Goal: Task Accomplishment & Management: Manage account settings

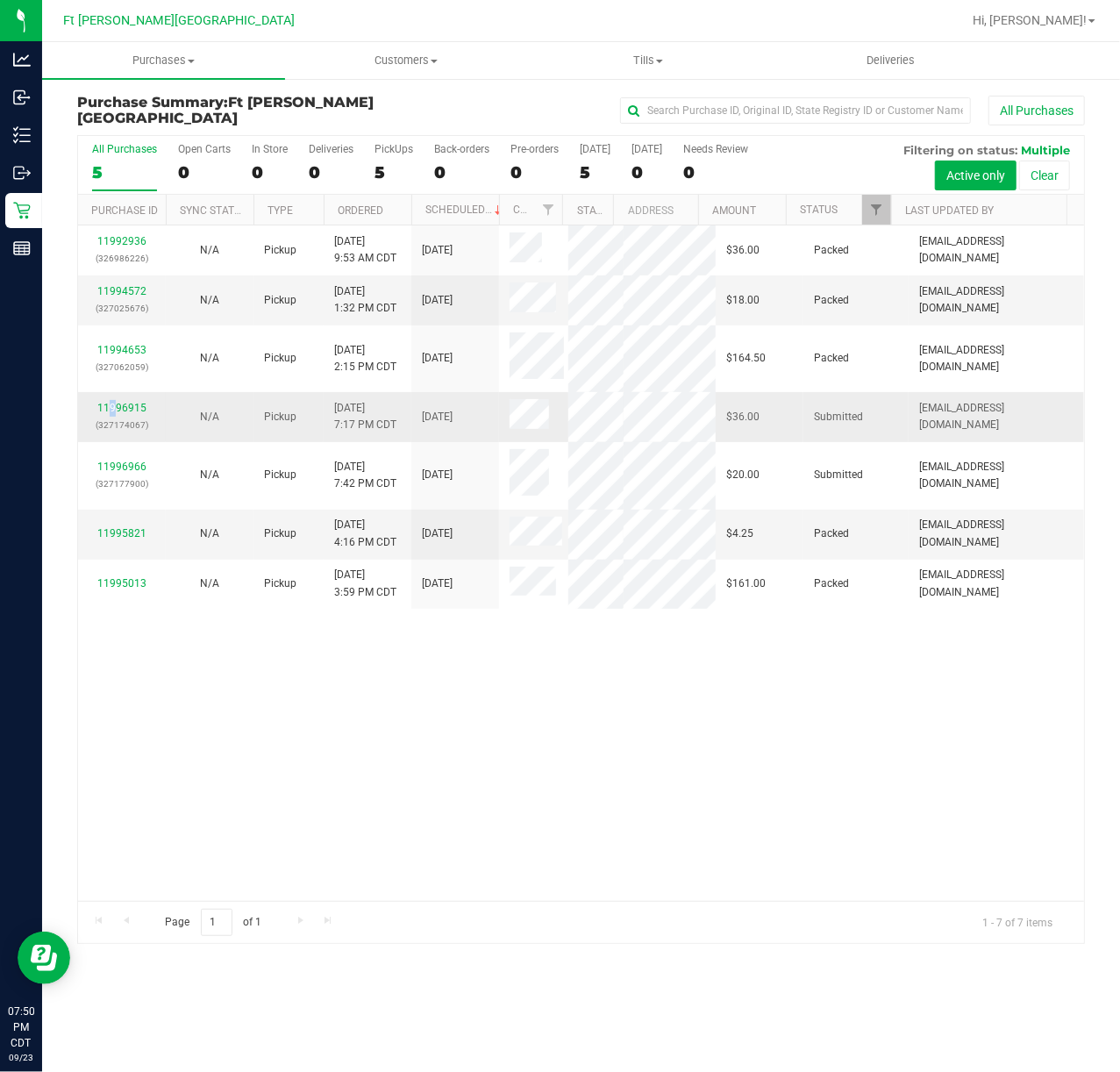
click at [113, 400] on div "11996915 (327174067)" at bounding box center [121, 416] width 67 height 33
click at [118, 402] on link "11996915" at bounding box center [121, 408] width 49 height 12
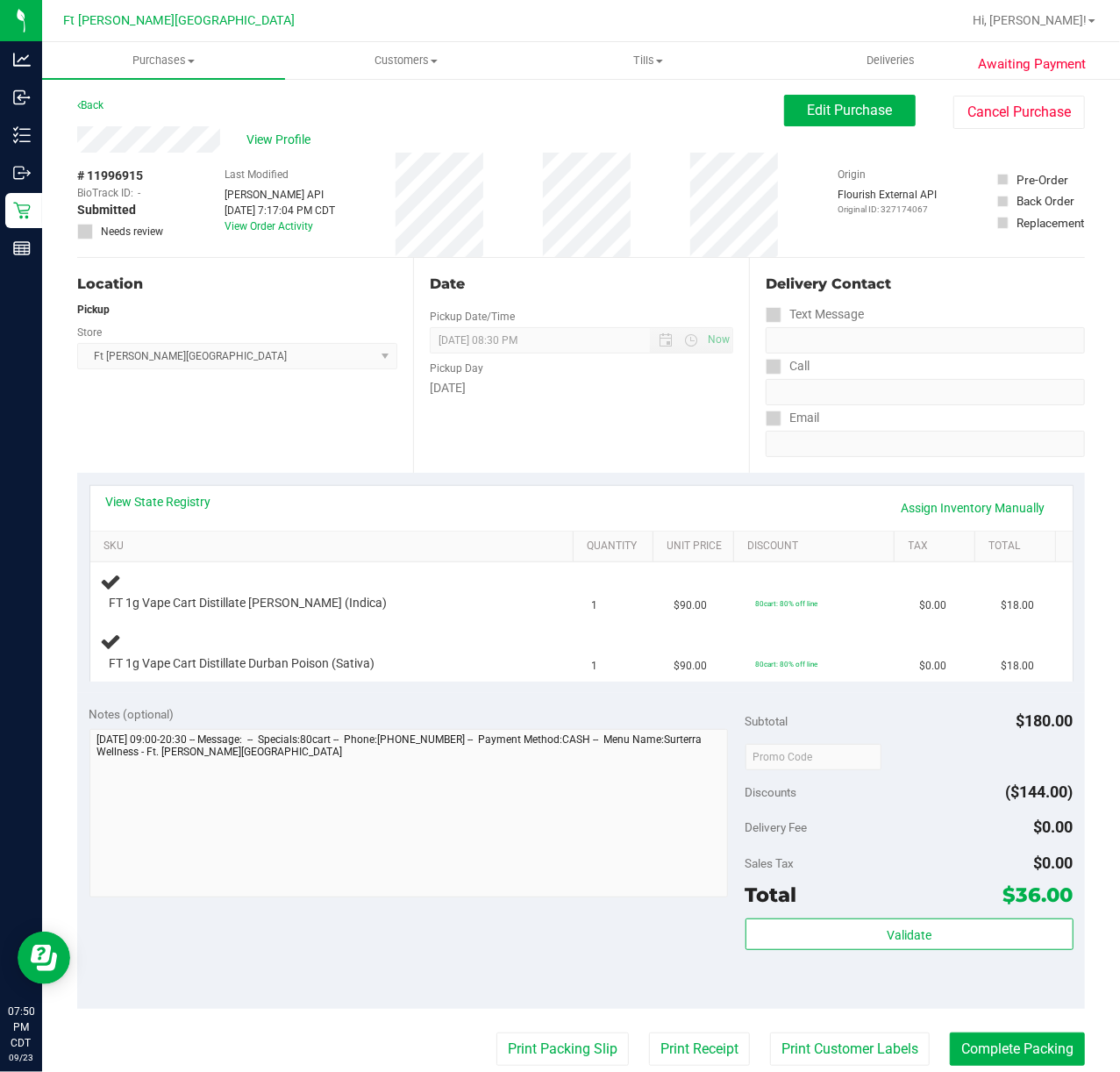
click at [173, 490] on div "View State Registry Assign Inventory Manually" at bounding box center [581, 508] width 983 height 45
click at [174, 500] on link "View State Registry" at bounding box center [159, 502] width 105 height 18
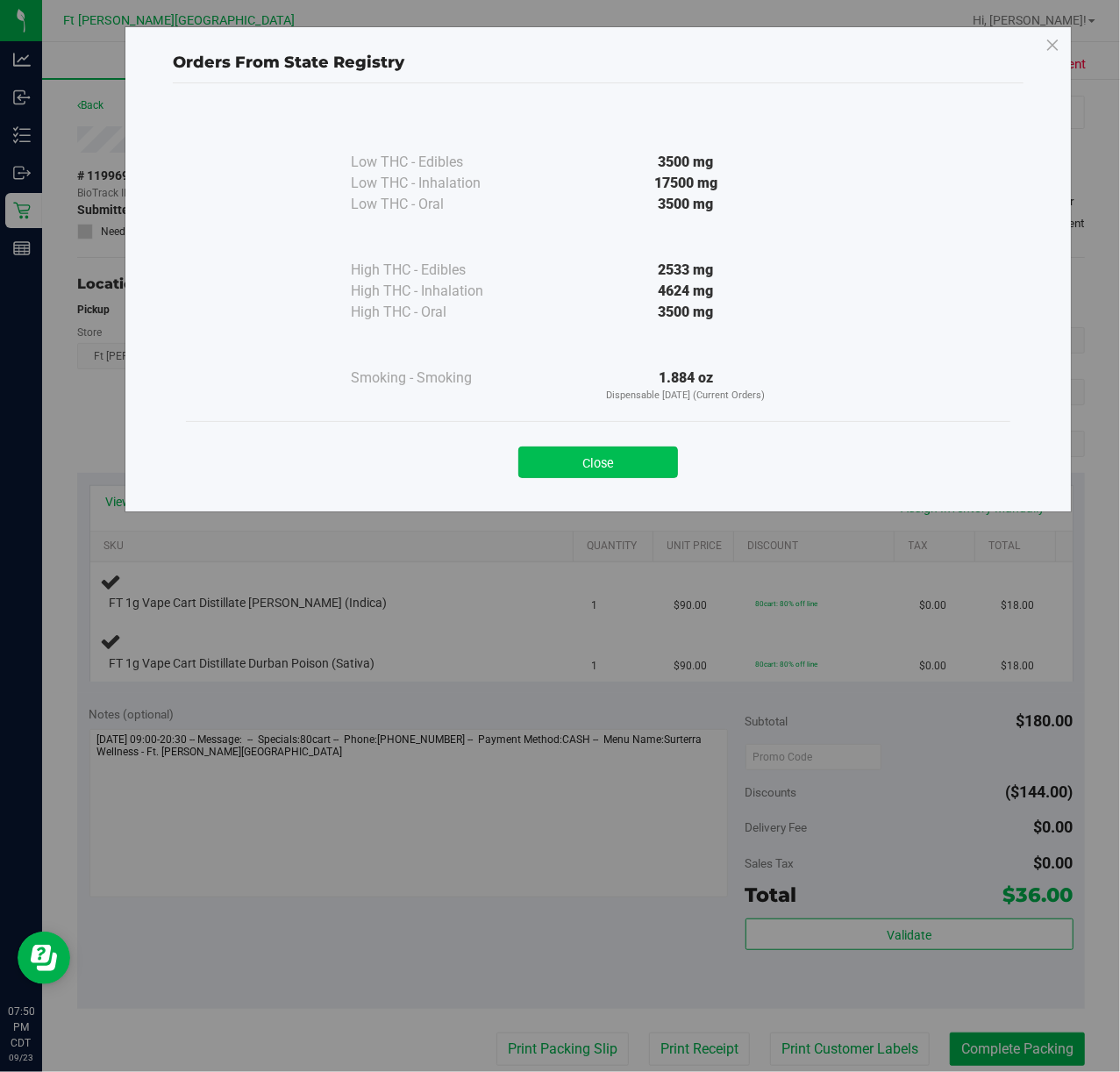
click at [586, 464] on button "Close" at bounding box center [597, 462] width 160 height 31
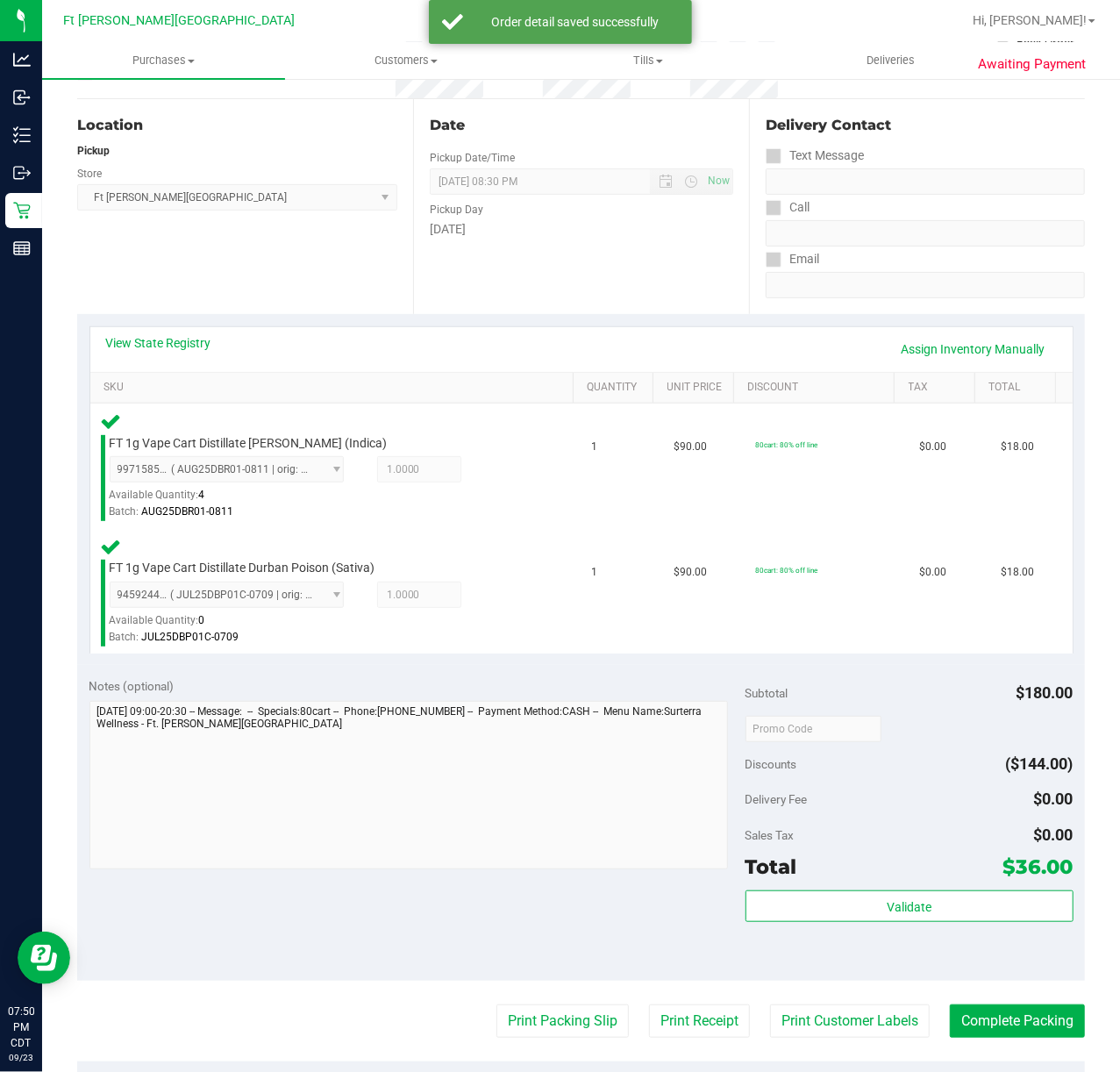
scroll to position [524, 0]
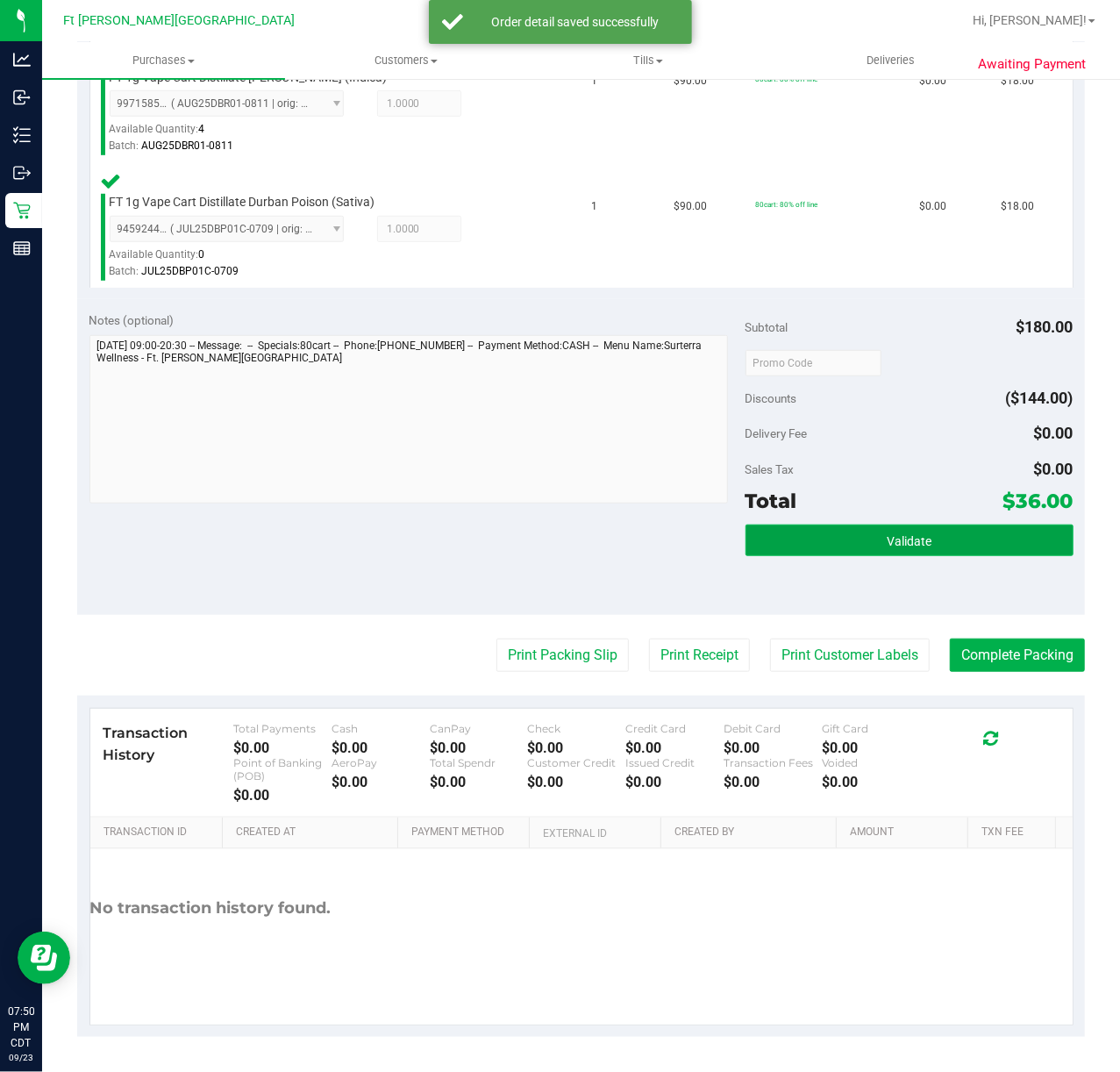
click at [887, 537] on span "Validate" at bounding box center [910, 541] width 45 height 14
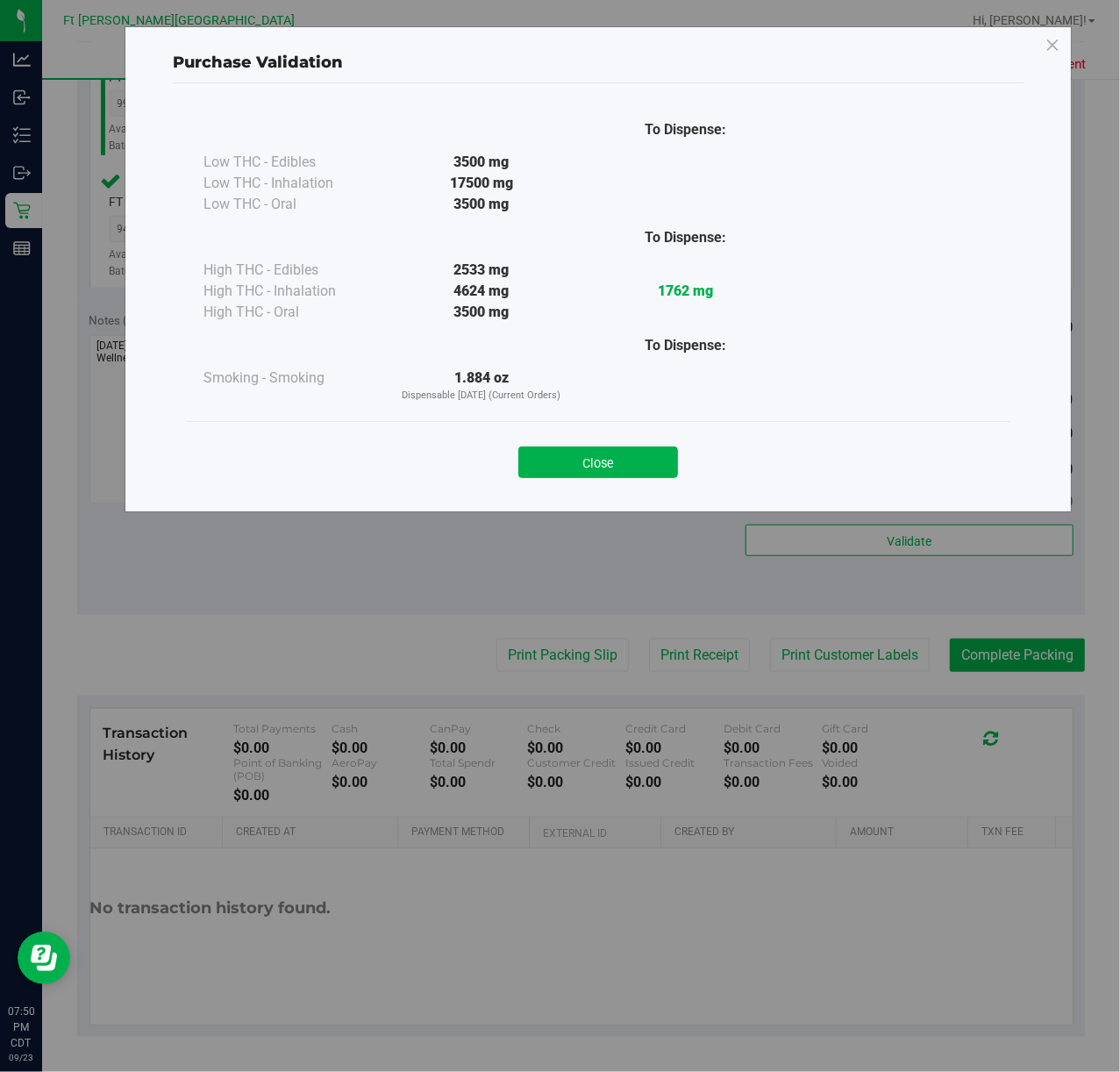
drag, startPoint x: 626, startPoint y: 453, endPoint x: 630, endPoint y: 464, distance: 11.7
click at [628, 454] on button "Close" at bounding box center [597, 462] width 160 height 31
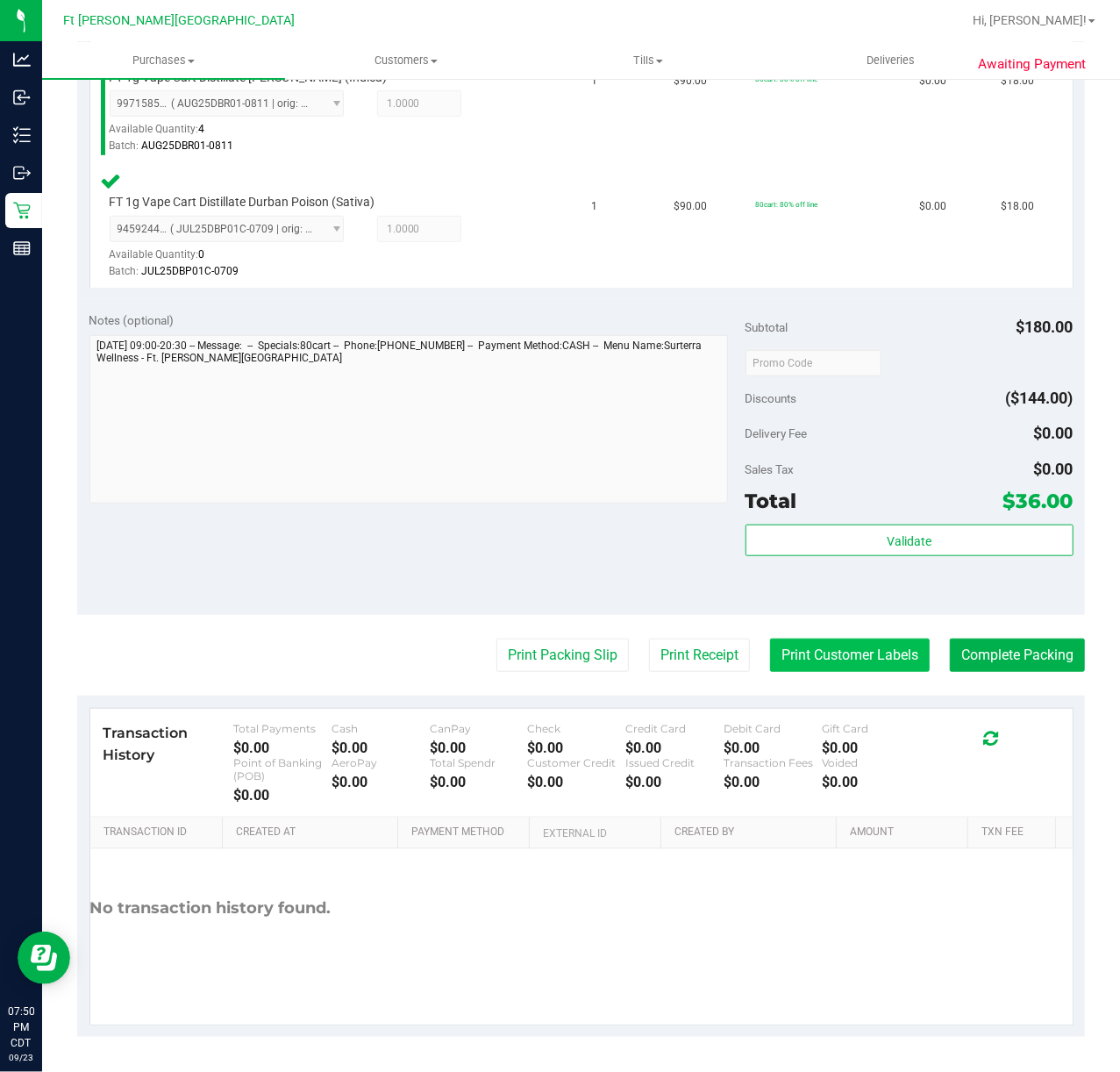
click at [837, 660] on button "Print Customer Labels" at bounding box center [850, 655] width 160 height 33
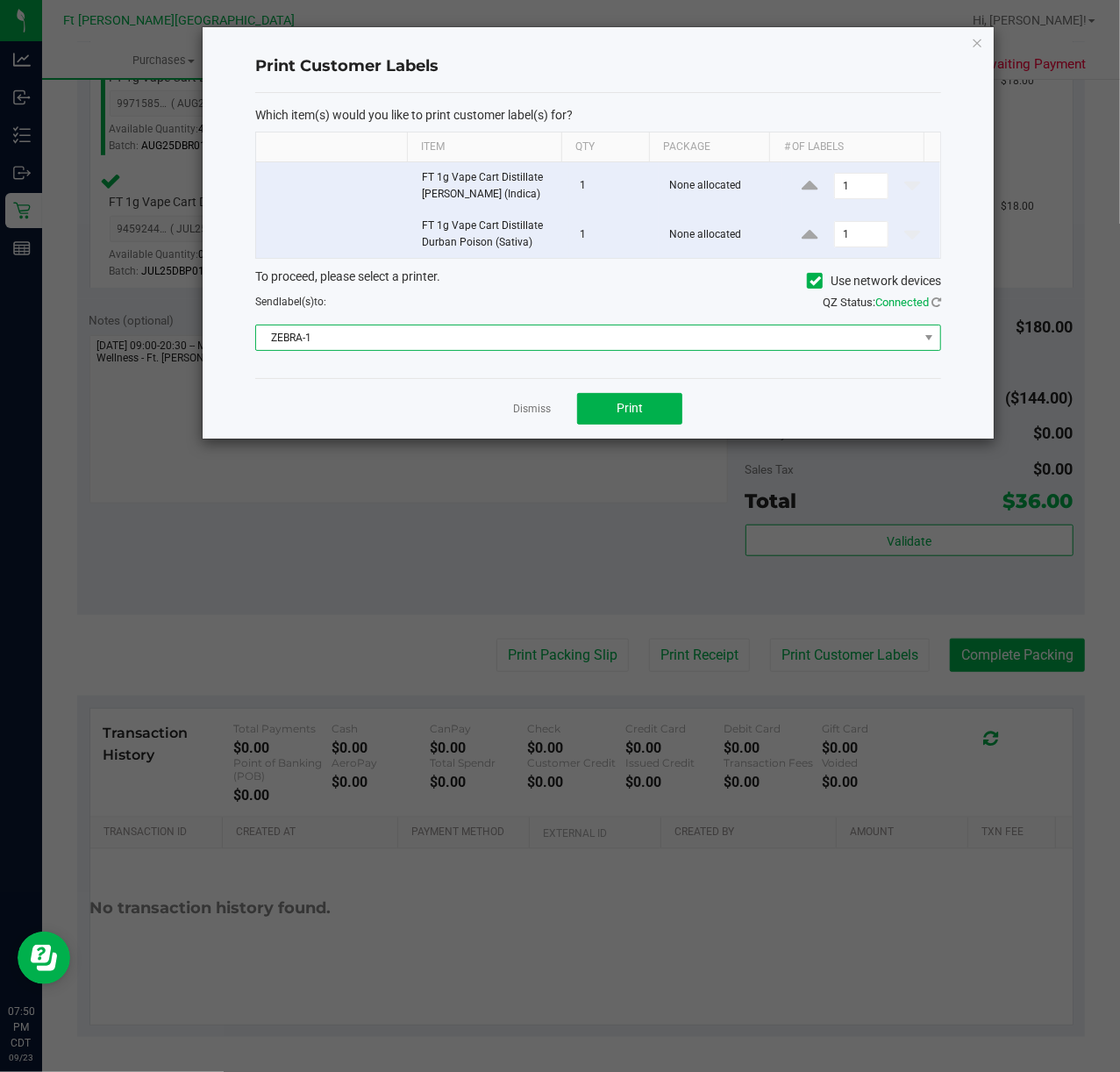
click at [643, 341] on span "ZEBRA-1" at bounding box center [587, 338] width 663 height 25
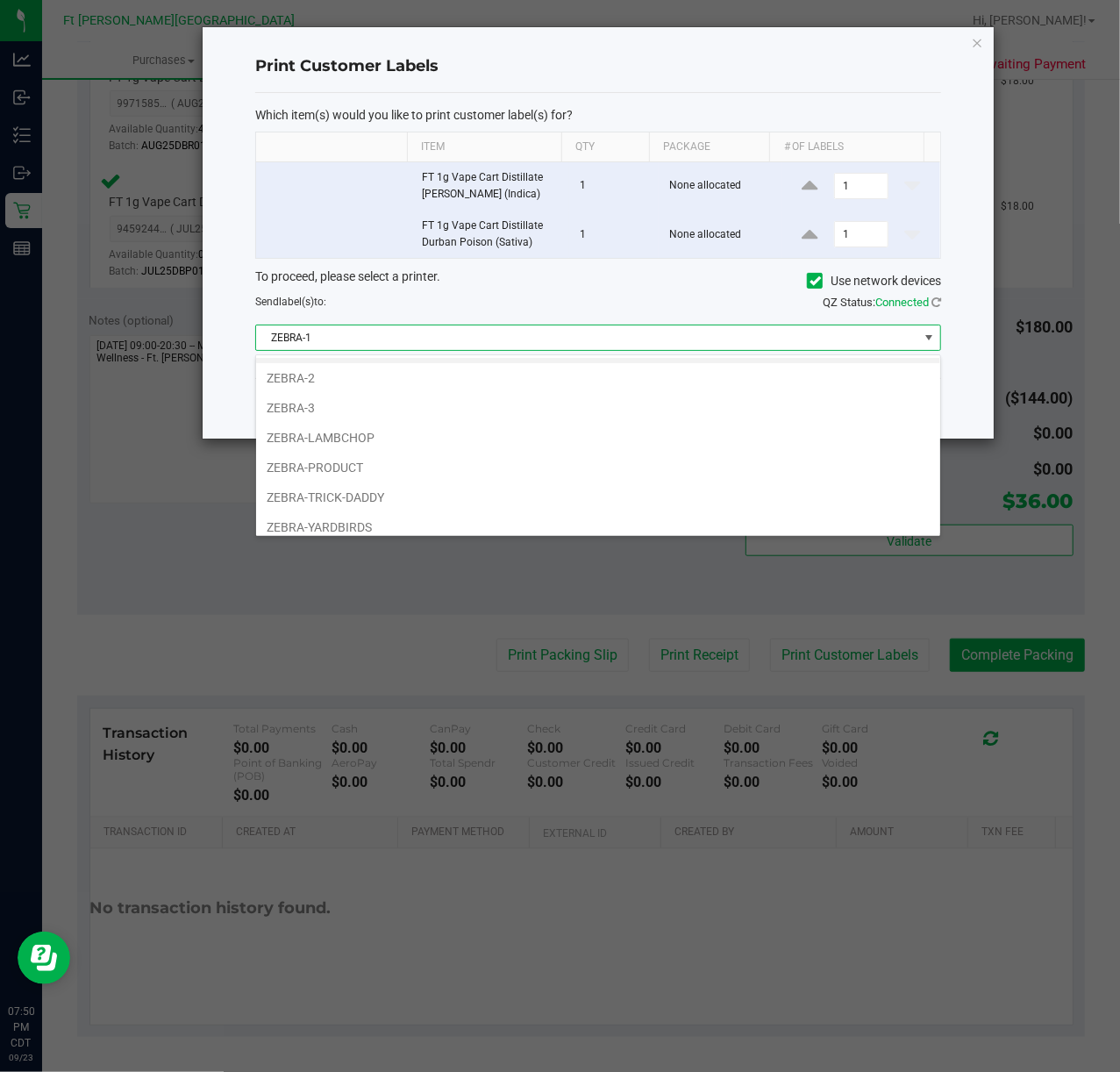
scroll to position [37, 0]
drag, startPoint x: 320, startPoint y: 523, endPoint x: 327, endPoint y: 514, distance: 11.4
click at [321, 523] on li "ZEBRA-YARDBIRDS" at bounding box center [597, 518] width 684 height 29
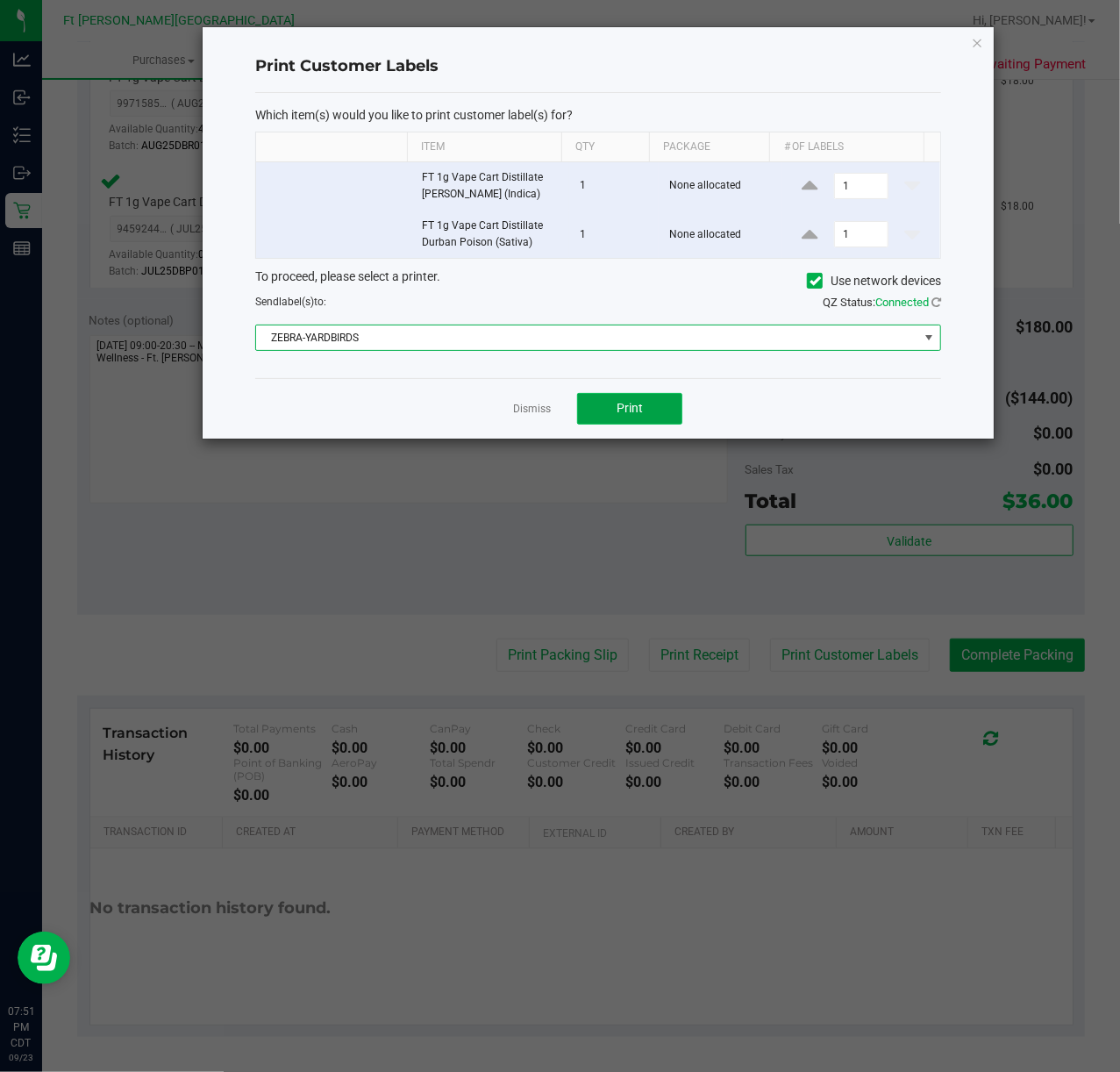
click at [649, 402] on button "Print" at bounding box center [630, 408] width 105 height 31
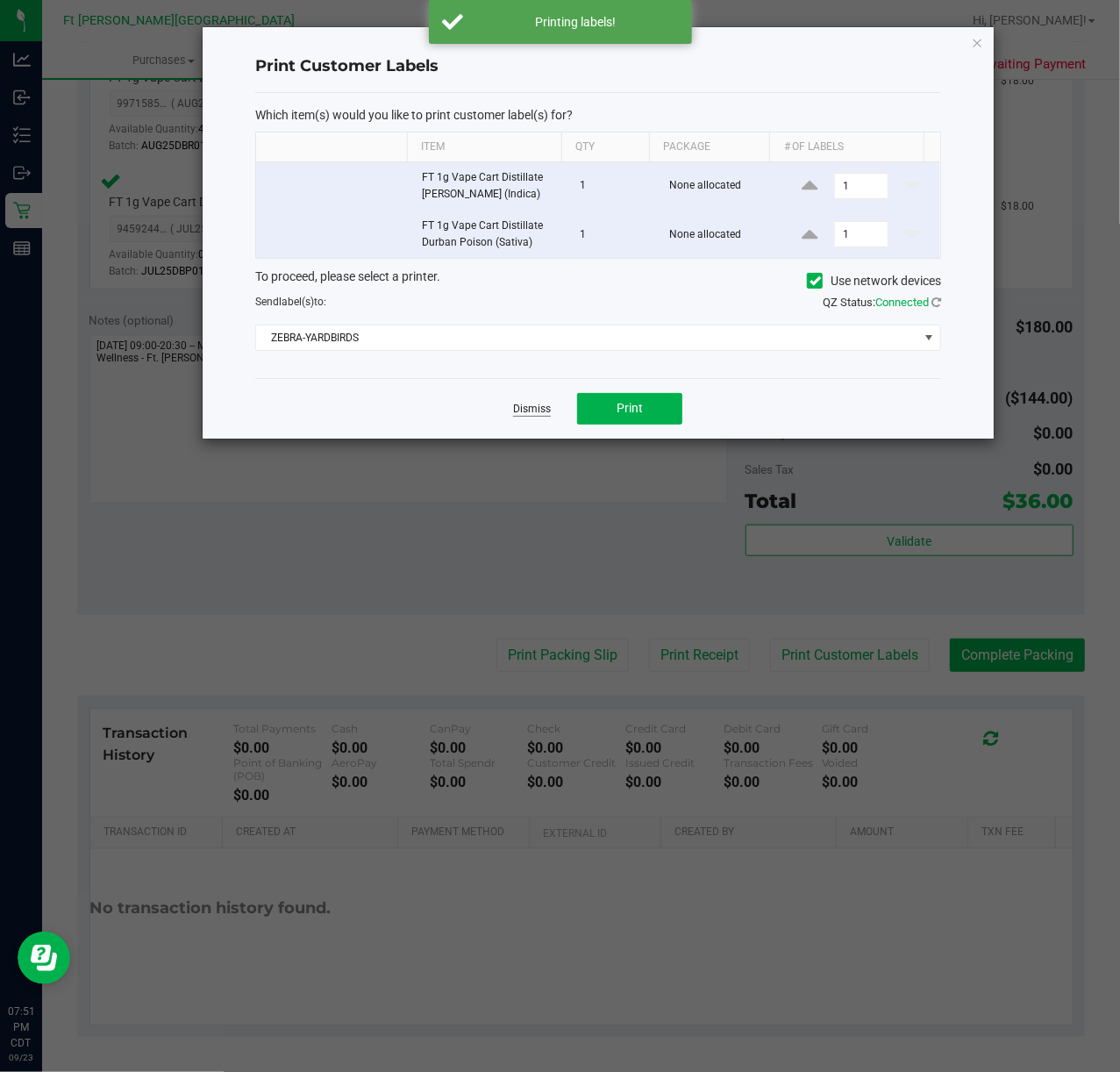
click at [538, 406] on link "Dismiss" at bounding box center [532, 409] width 37 height 15
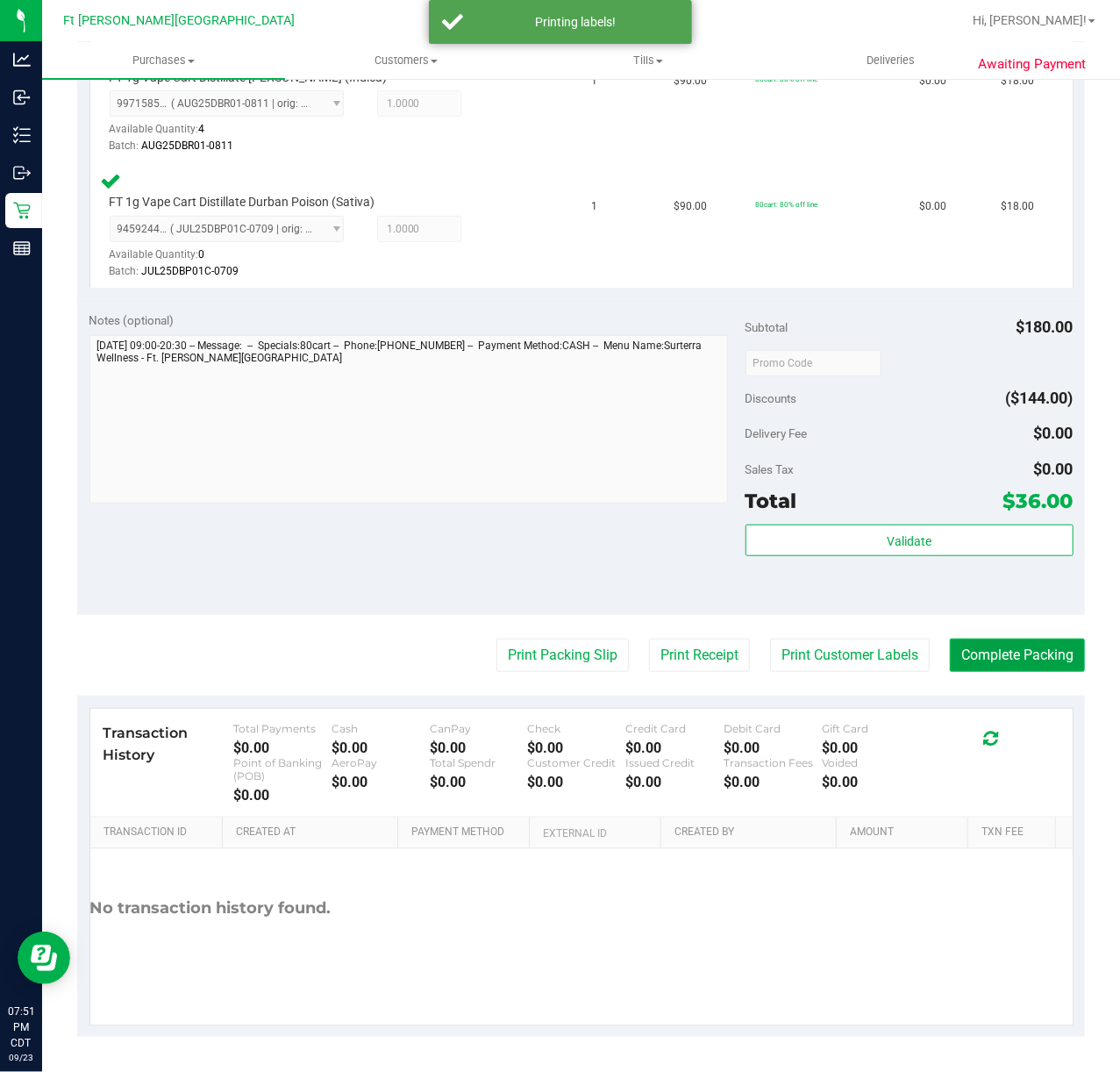
click at [980, 662] on button "Complete Packing" at bounding box center [1018, 655] width 136 height 33
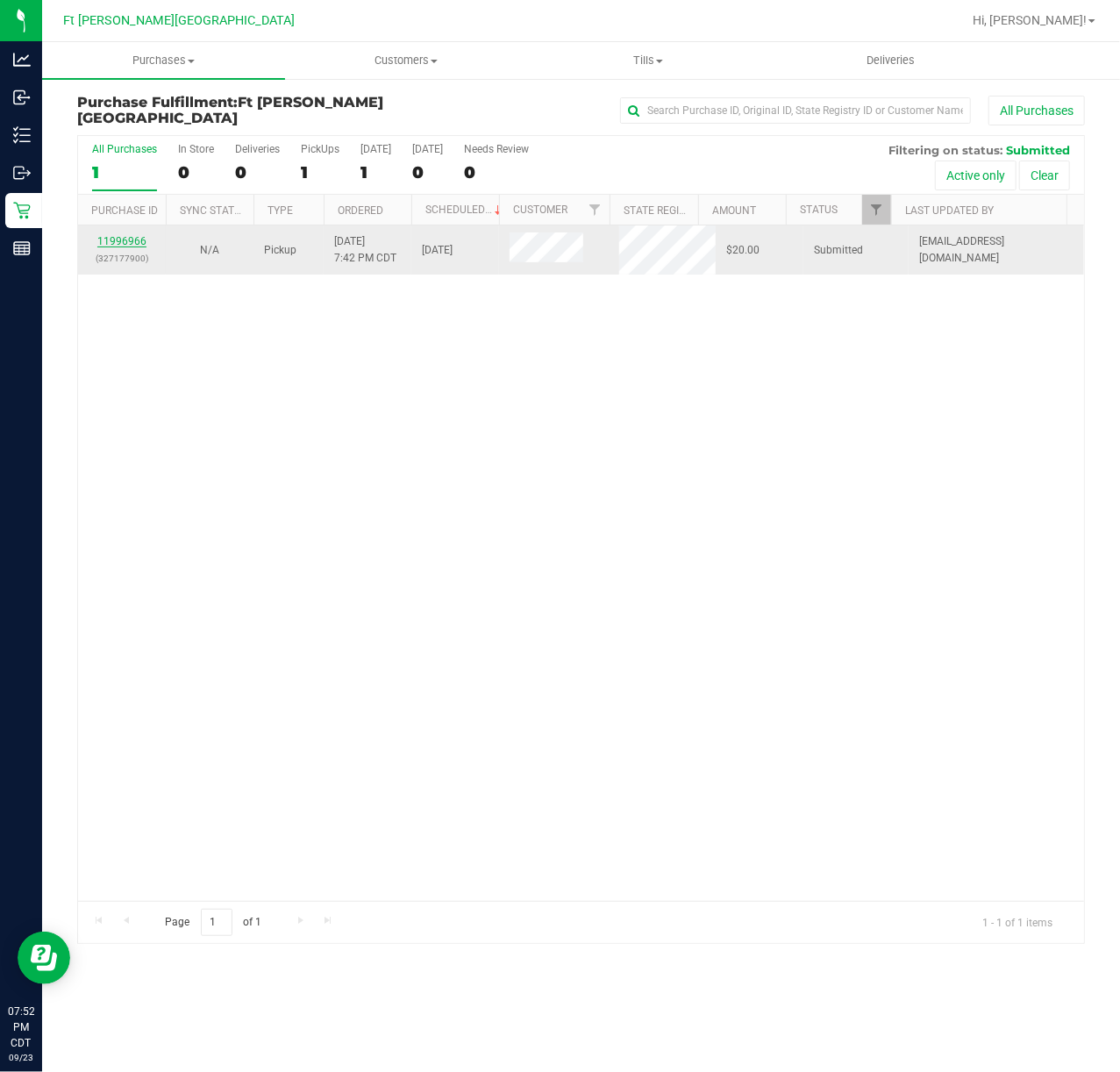
click at [127, 240] on link "11996966" at bounding box center [121, 242] width 49 height 12
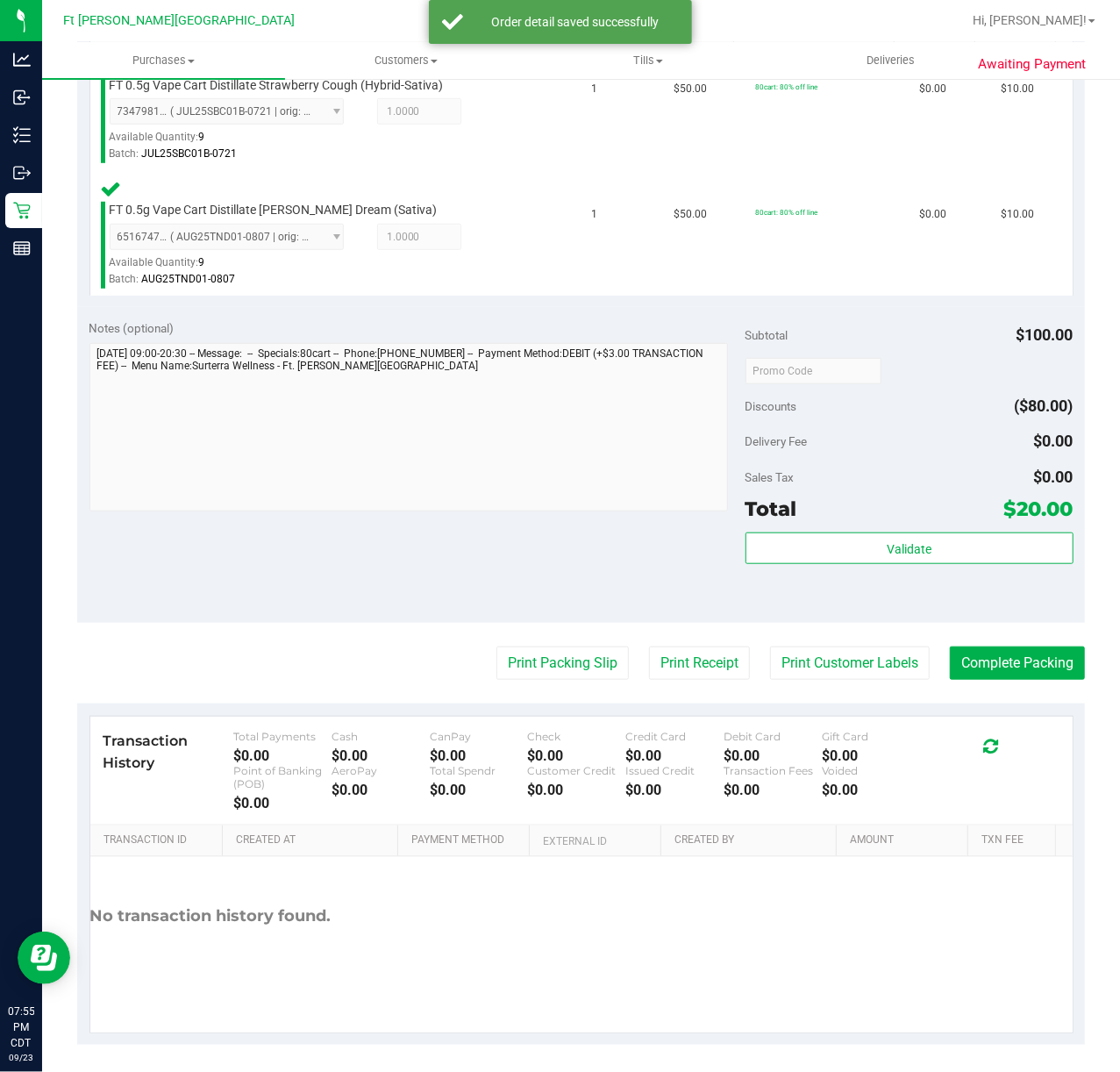
scroll to position [524, 0]
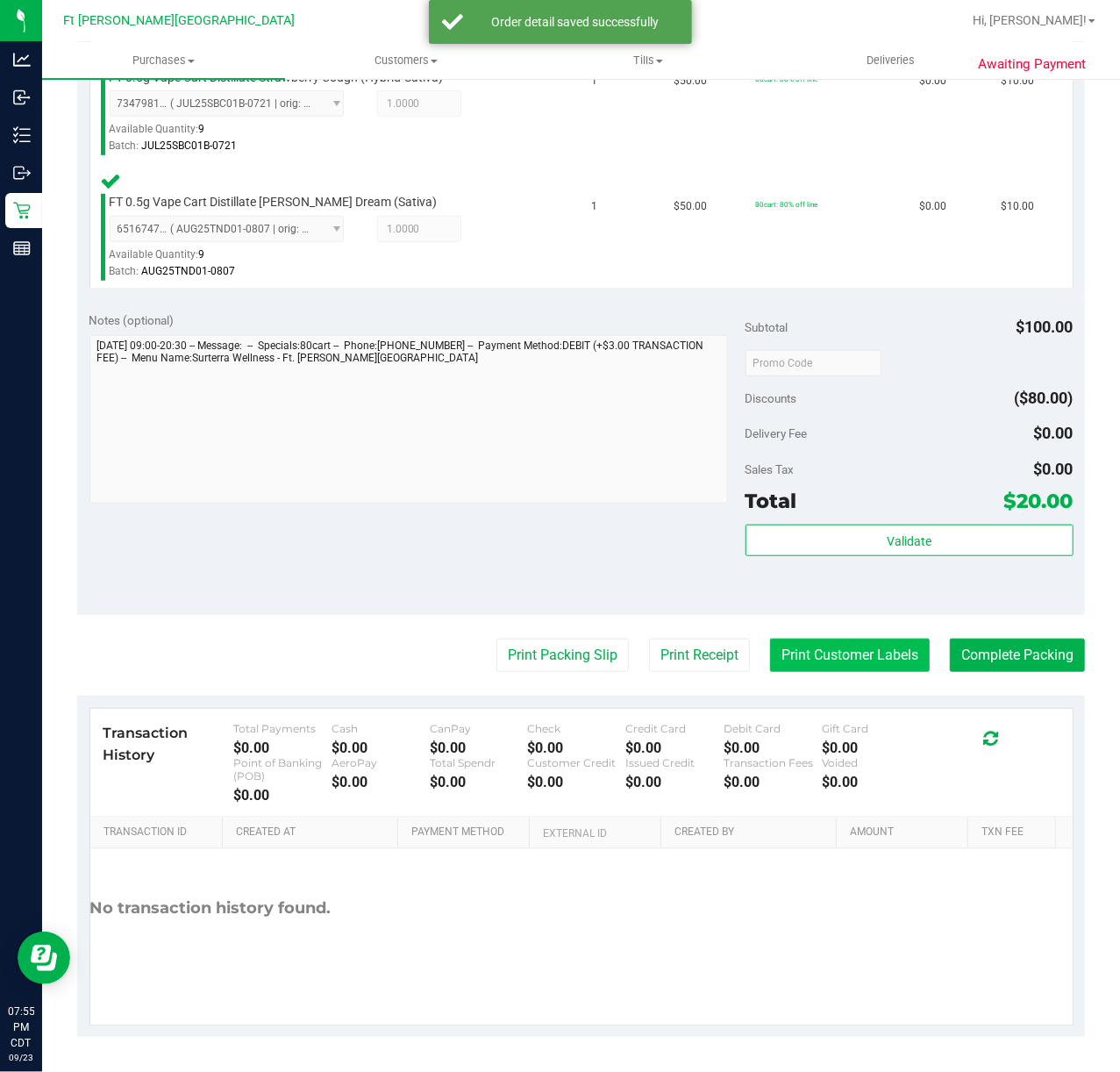
click at [811, 646] on button "Print Customer Labels" at bounding box center [850, 655] width 160 height 33
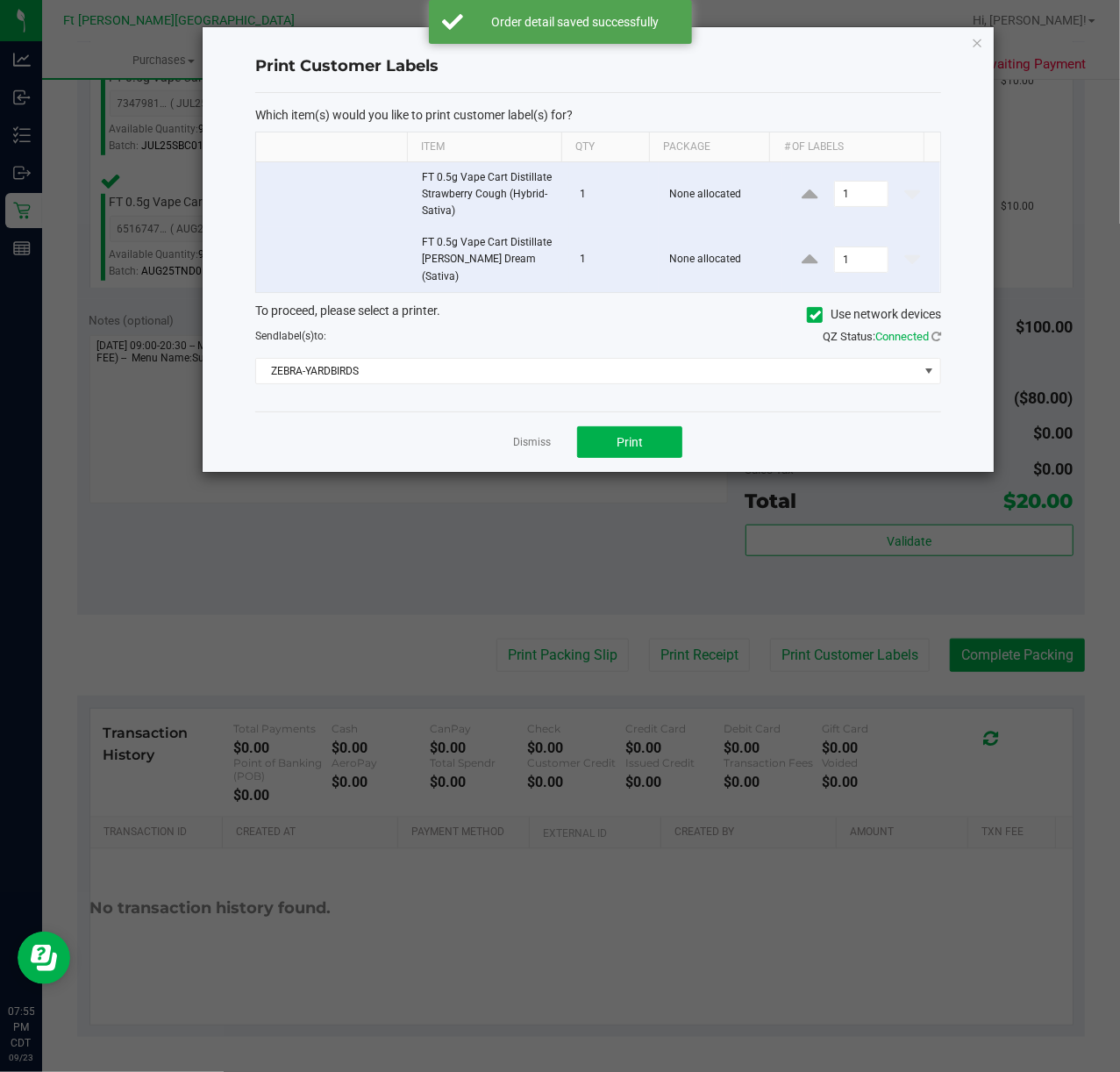
click at [637, 411] on div "Dismiss Print" at bounding box center [597, 441] width 686 height 61
click at [626, 435] on span "Print" at bounding box center [630, 442] width 27 height 14
drag, startPoint x: 521, startPoint y: 433, endPoint x: 660, endPoint y: 462, distance: 142.0
click at [523, 435] on link "Dismiss" at bounding box center [532, 442] width 37 height 15
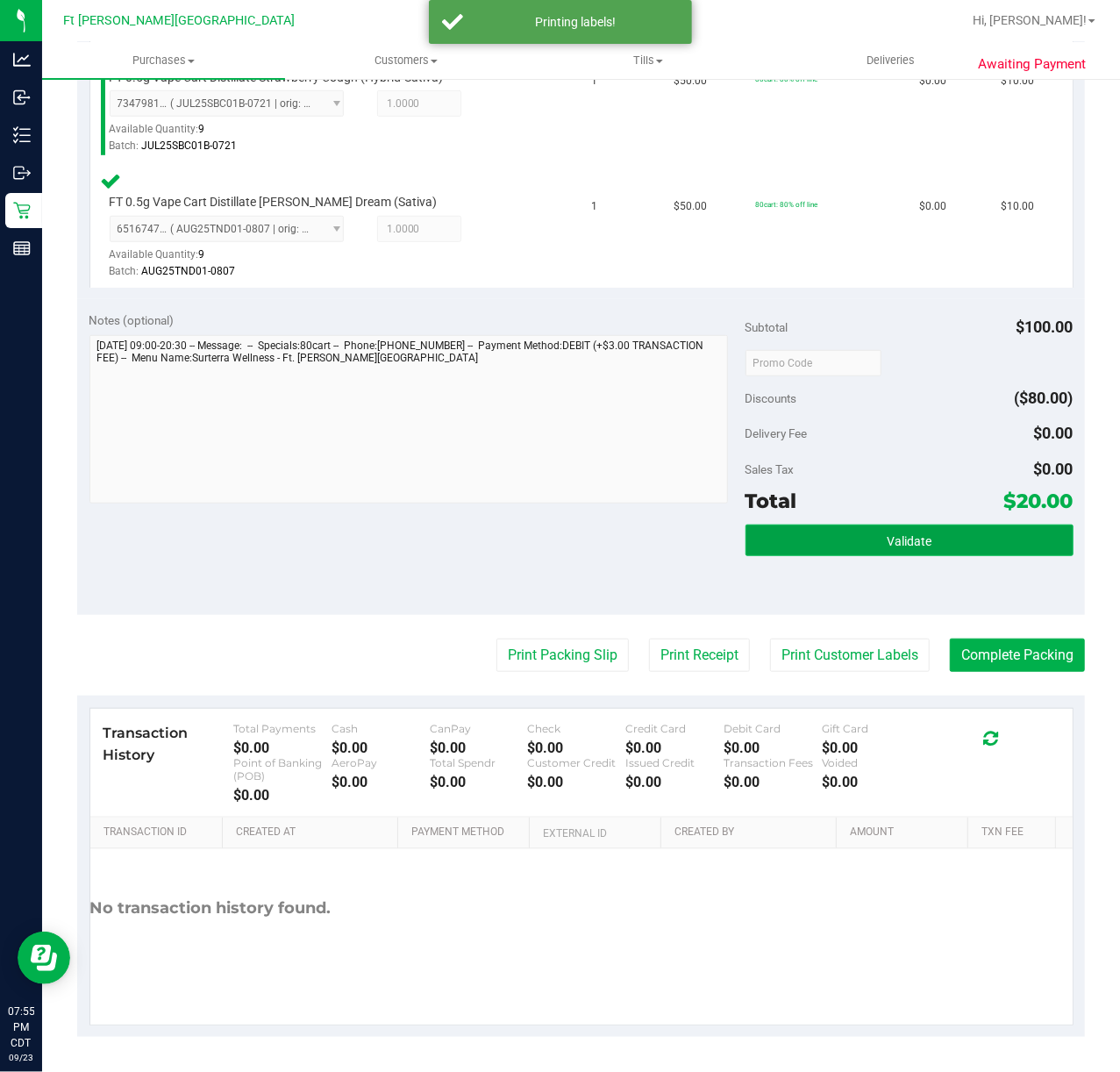
click at [846, 537] on button "Validate" at bounding box center [910, 540] width 328 height 31
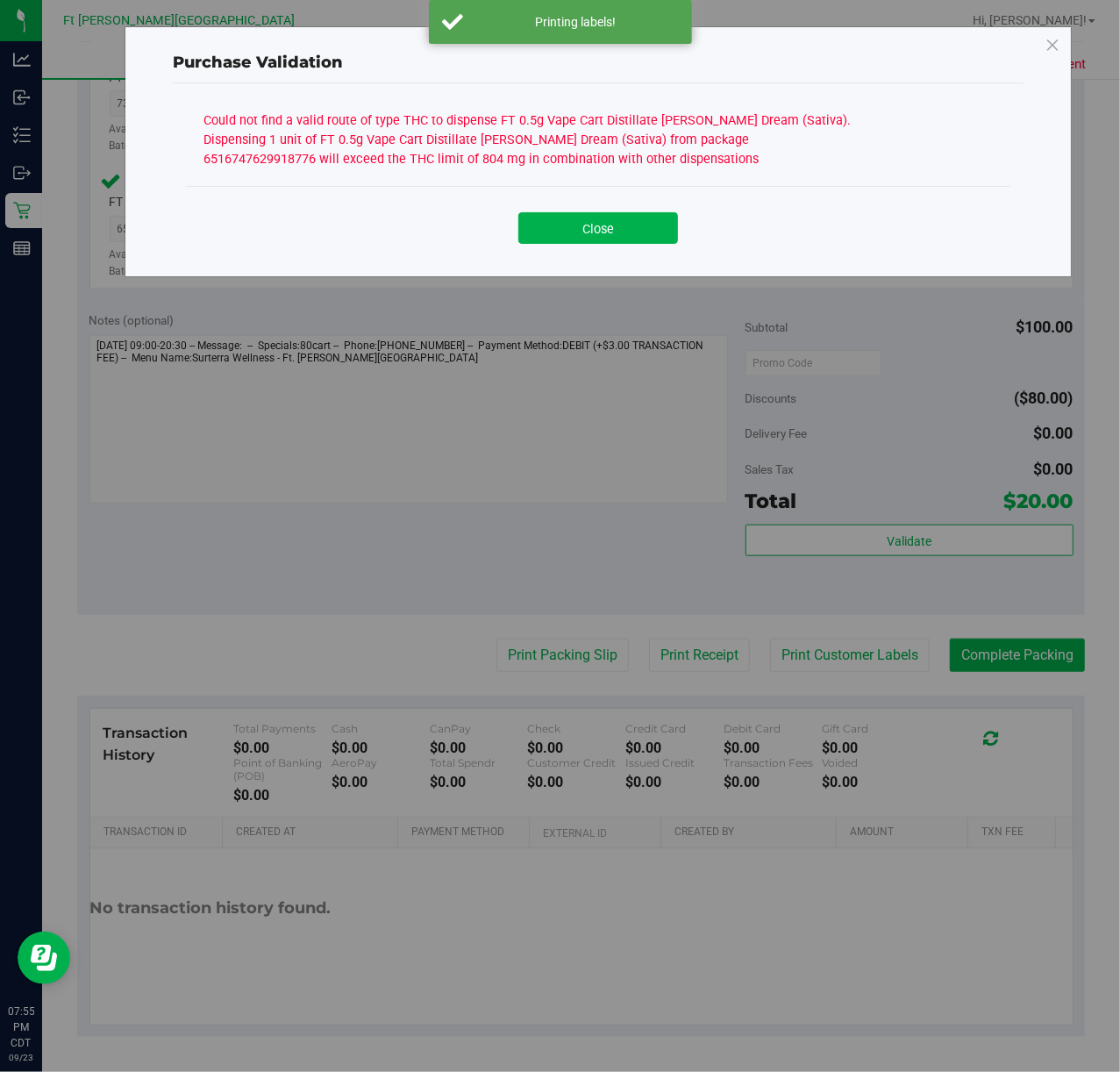
drag, startPoint x: 594, startPoint y: 246, endPoint x: 556, endPoint y: 276, distance: 48.4
click at [595, 246] on div "Close" at bounding box center [598, 222] width 825 height 71
click at [622, 223] on button "Close" at bounding box center [597, 227] width 160 height 31
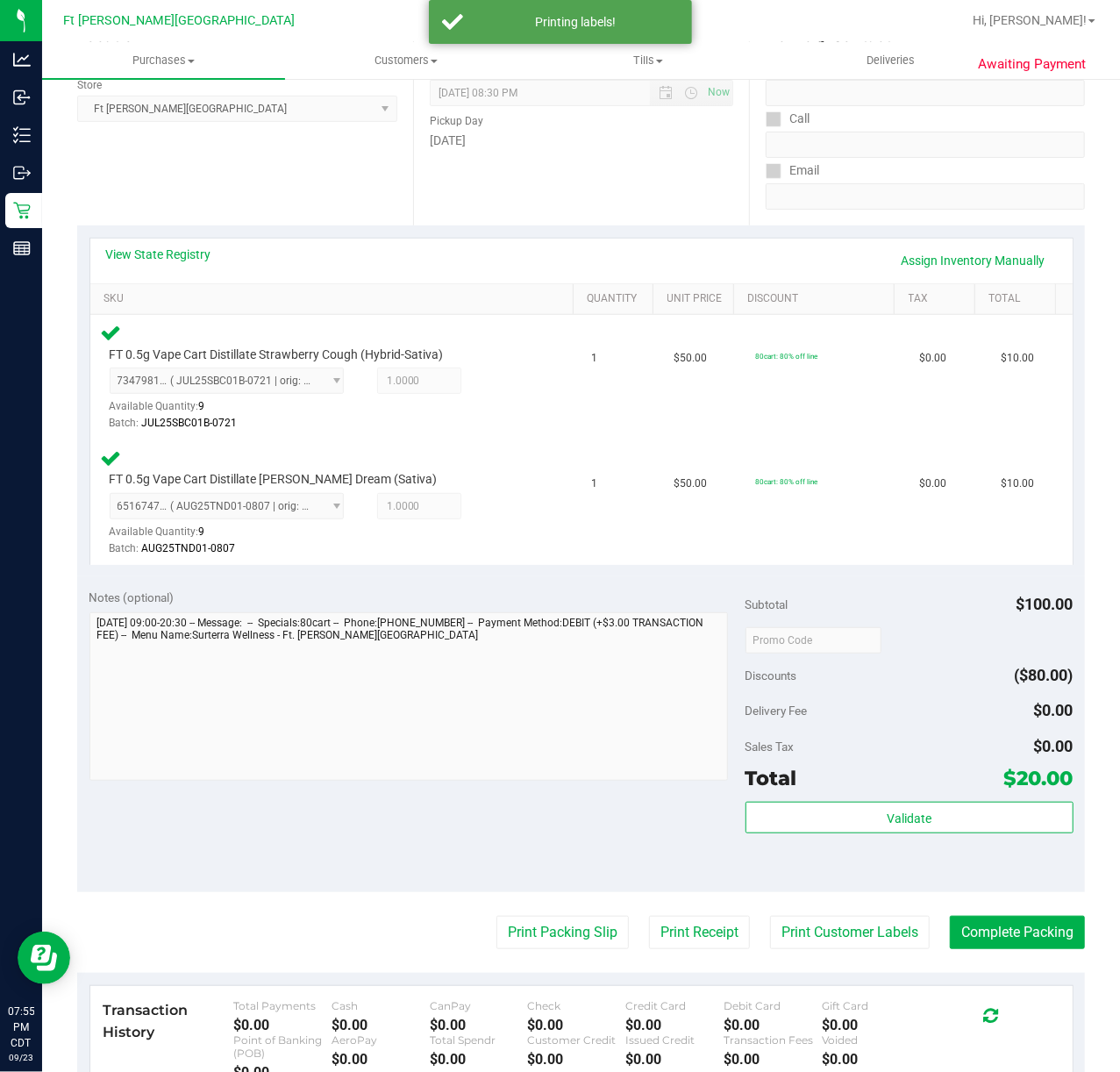
scroll to position [0, 0]
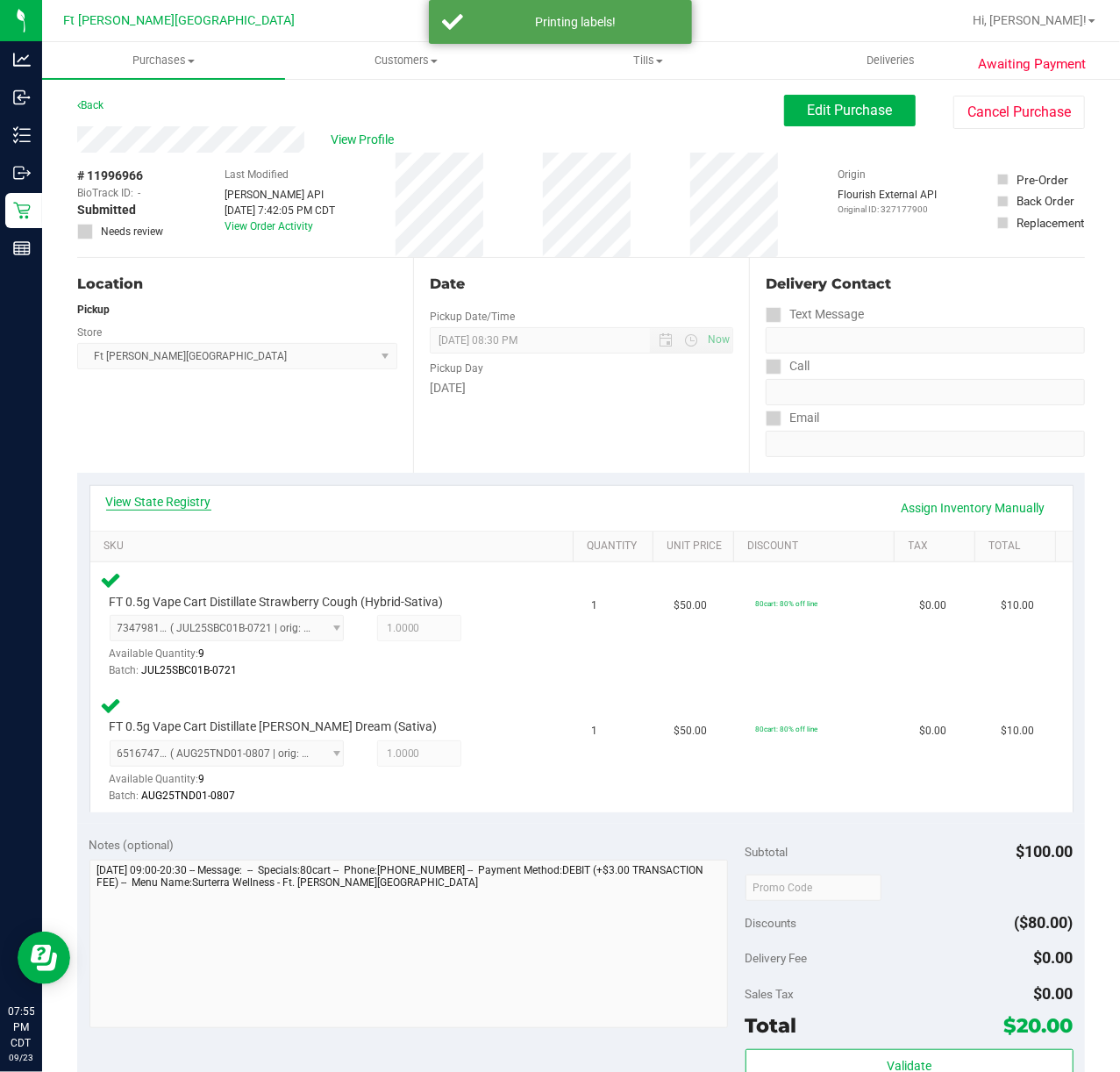
click at [167, 504] on link "View State Registry" at bounding box center [159, 502] width 105 height 18
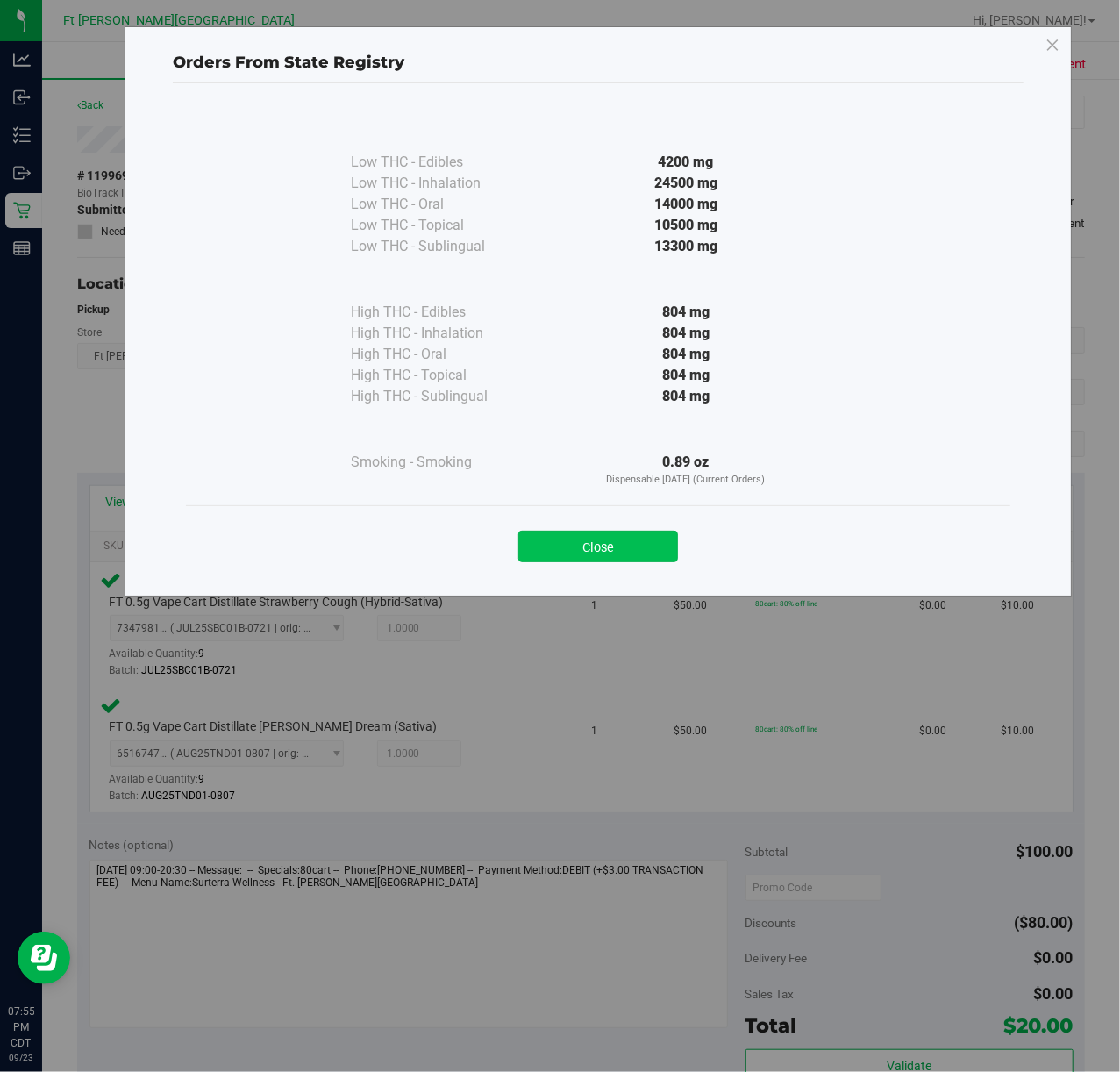
click at [616, 552] on button "Close" at bounding box center [597, 546] width 160 height 31
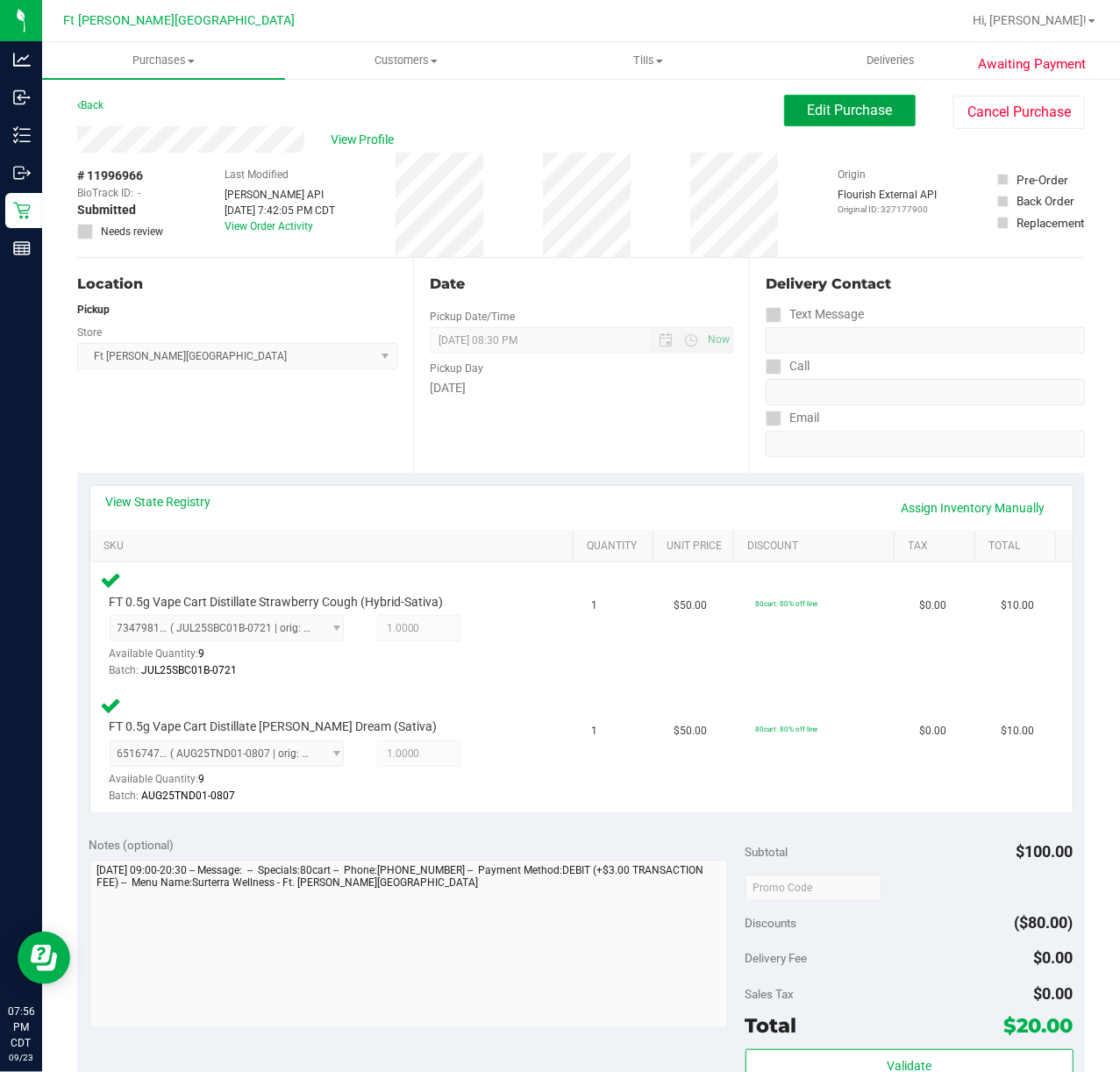
click at [852, 111] on span "Edit Purchase" at bounding box center [850, 110] width 85 height 17
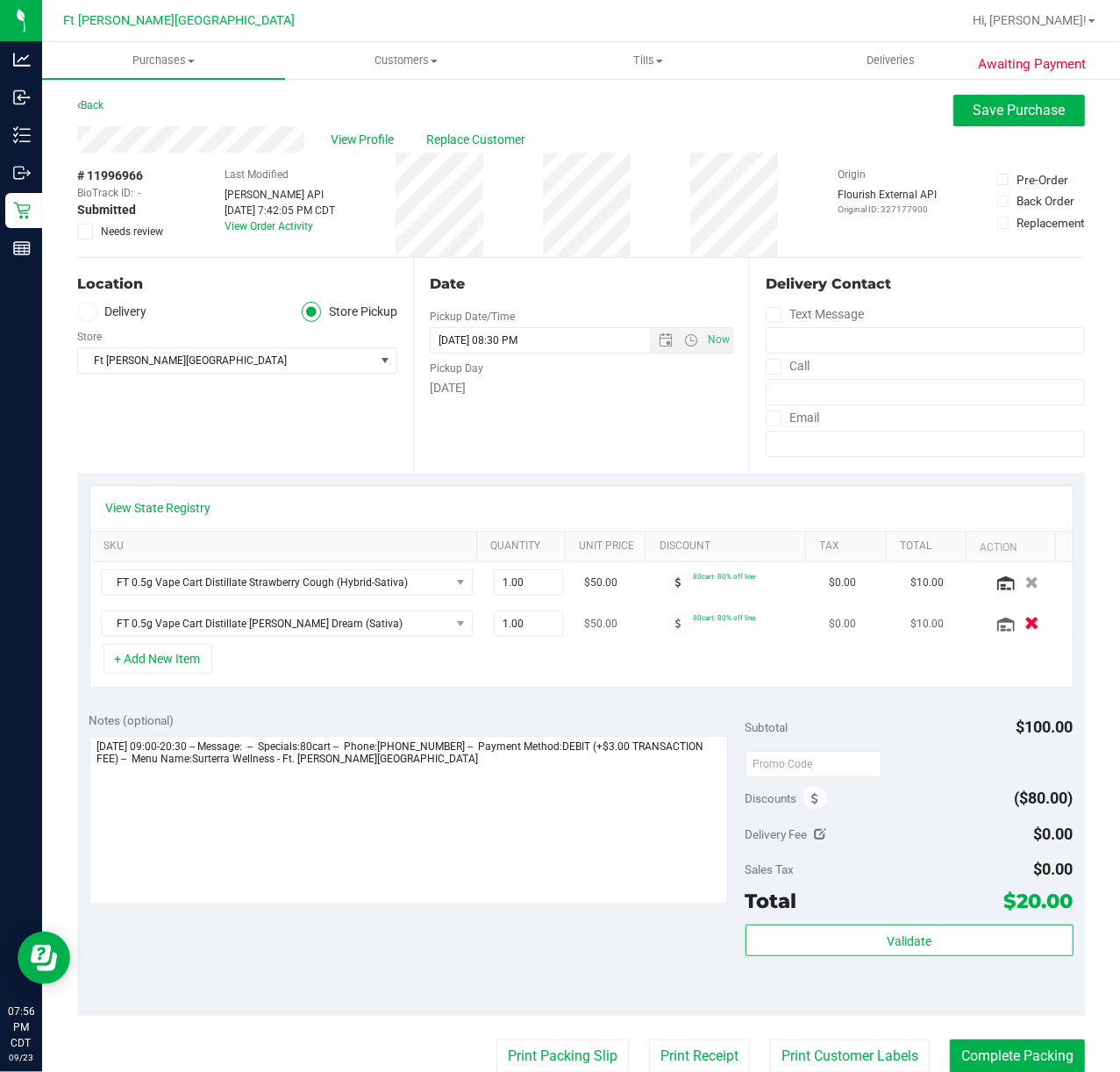
click at [1025, 625] on icon "button" at bounding box center [1032, 624] width 15 height 13
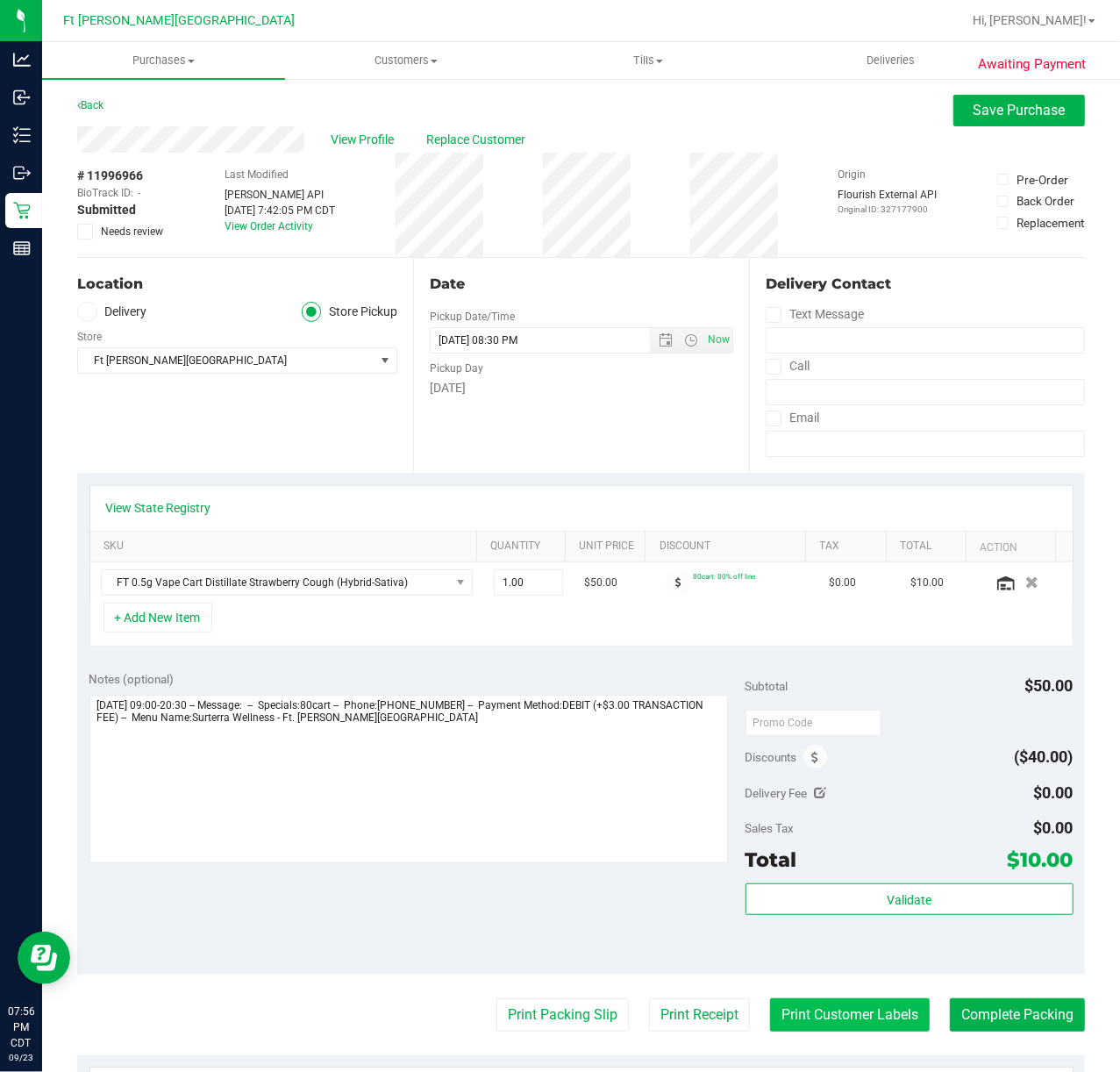
click at [826, 1018] on button "Print Customer Labels" at bounding box center [850, 1015] width 160 height 33
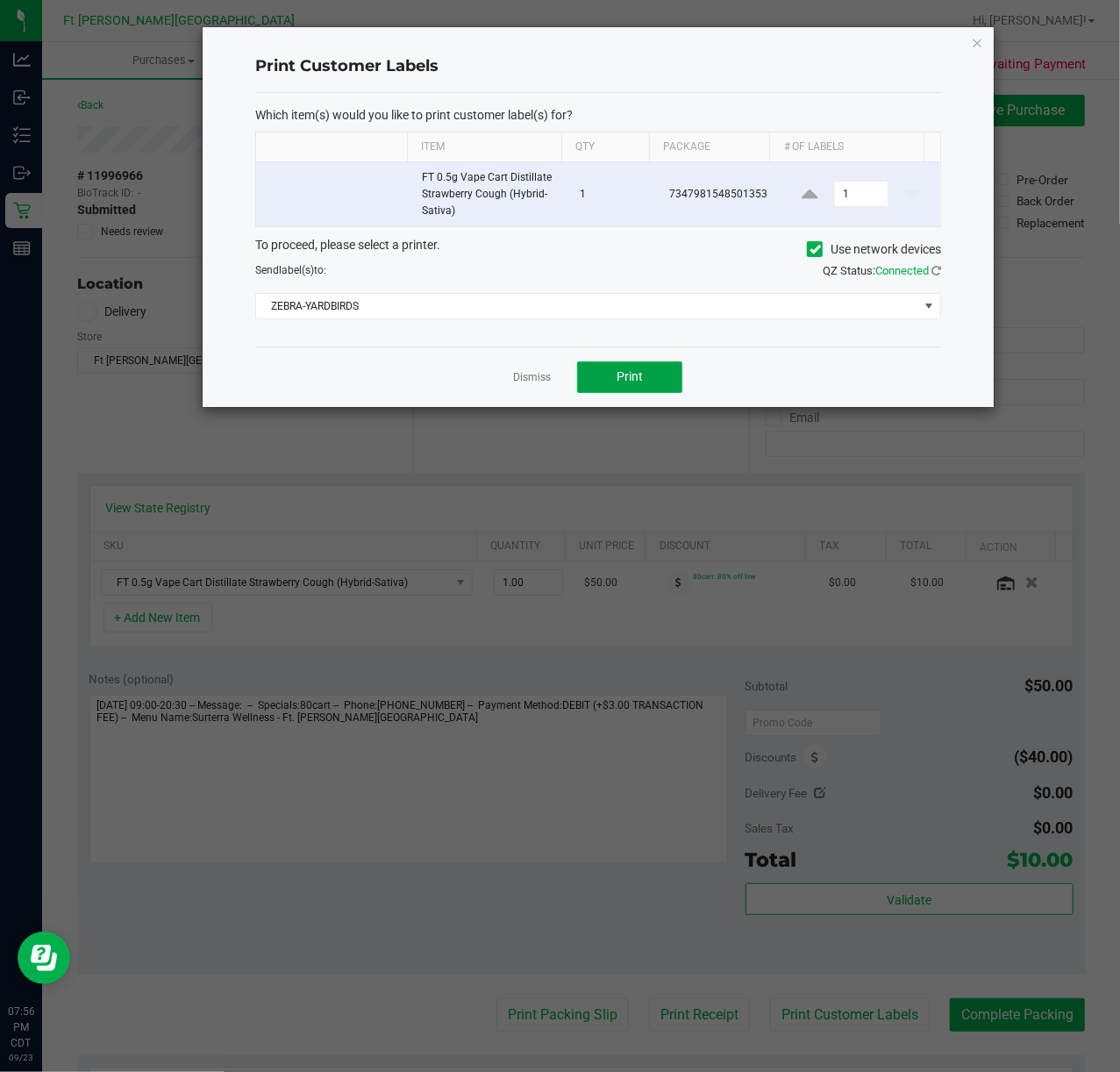
click at [617, 383] on span "Print" at bounding box center [630, 376] width 27 height 14
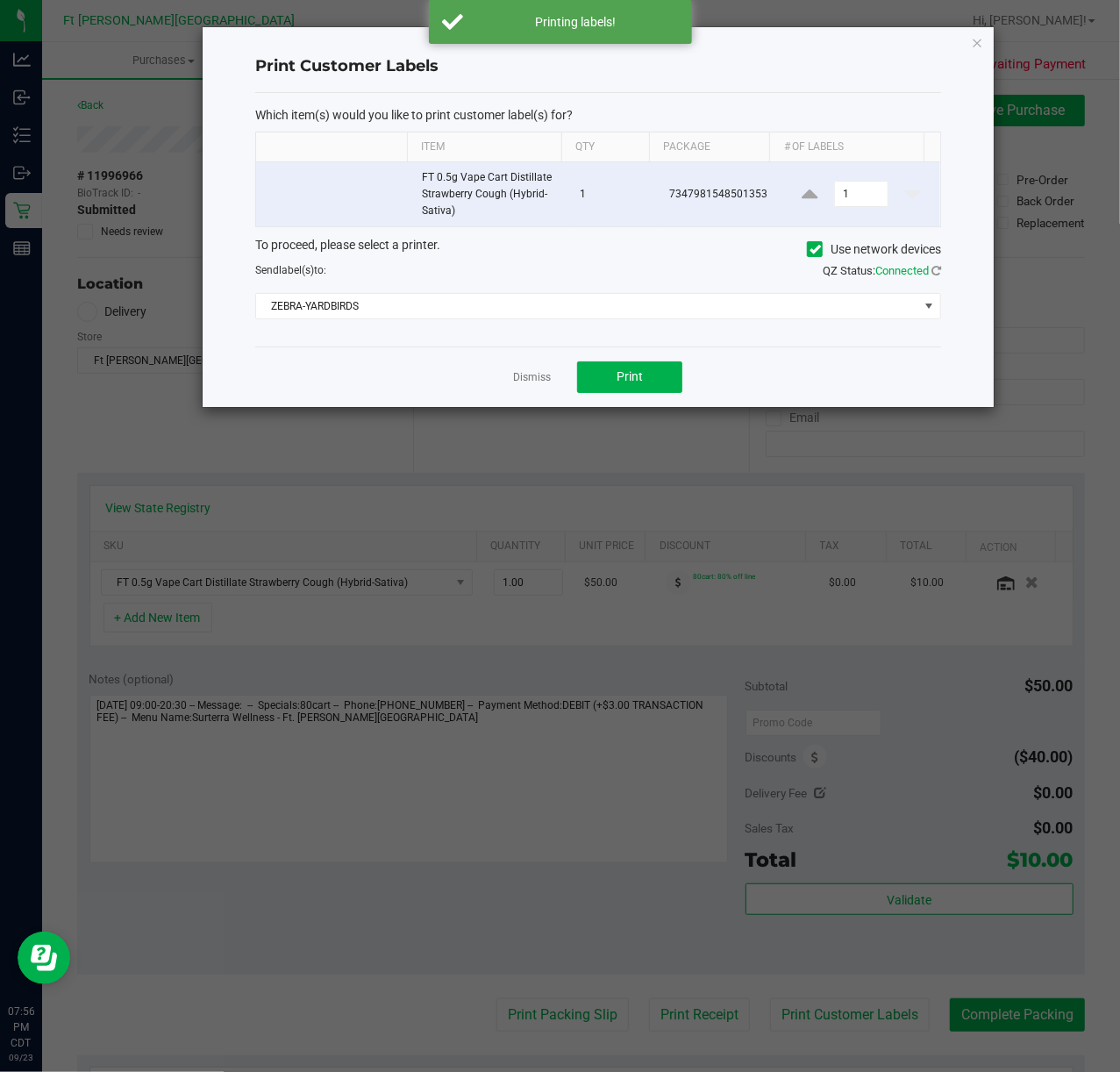
drag, startPoint x: 524, startPoint y: 379, endPoint x: 542, endPoint y: 390, distance: 21.1
click at [526, 379] on link "Dismiss" at bounding box center [532, 377] width 37 height 15
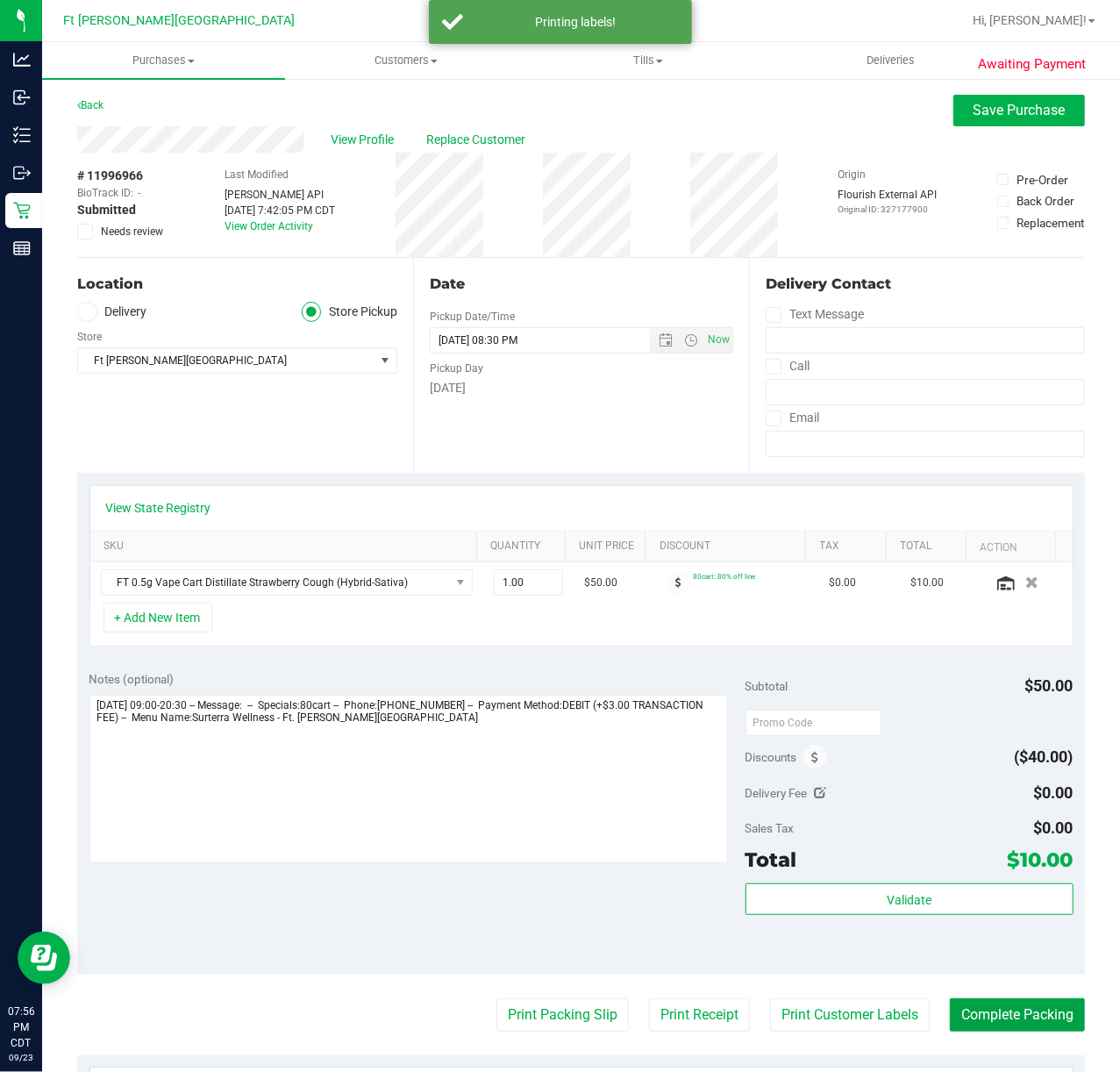
drag, startPoint x: 1037, startPoint y: 1010, endPoint x: 1010, endPoint y: 938, distance: 76.9
click at [1035, 1009] on button "Complete Packing" at bounding box center [1018, 1015] width 136 height 33
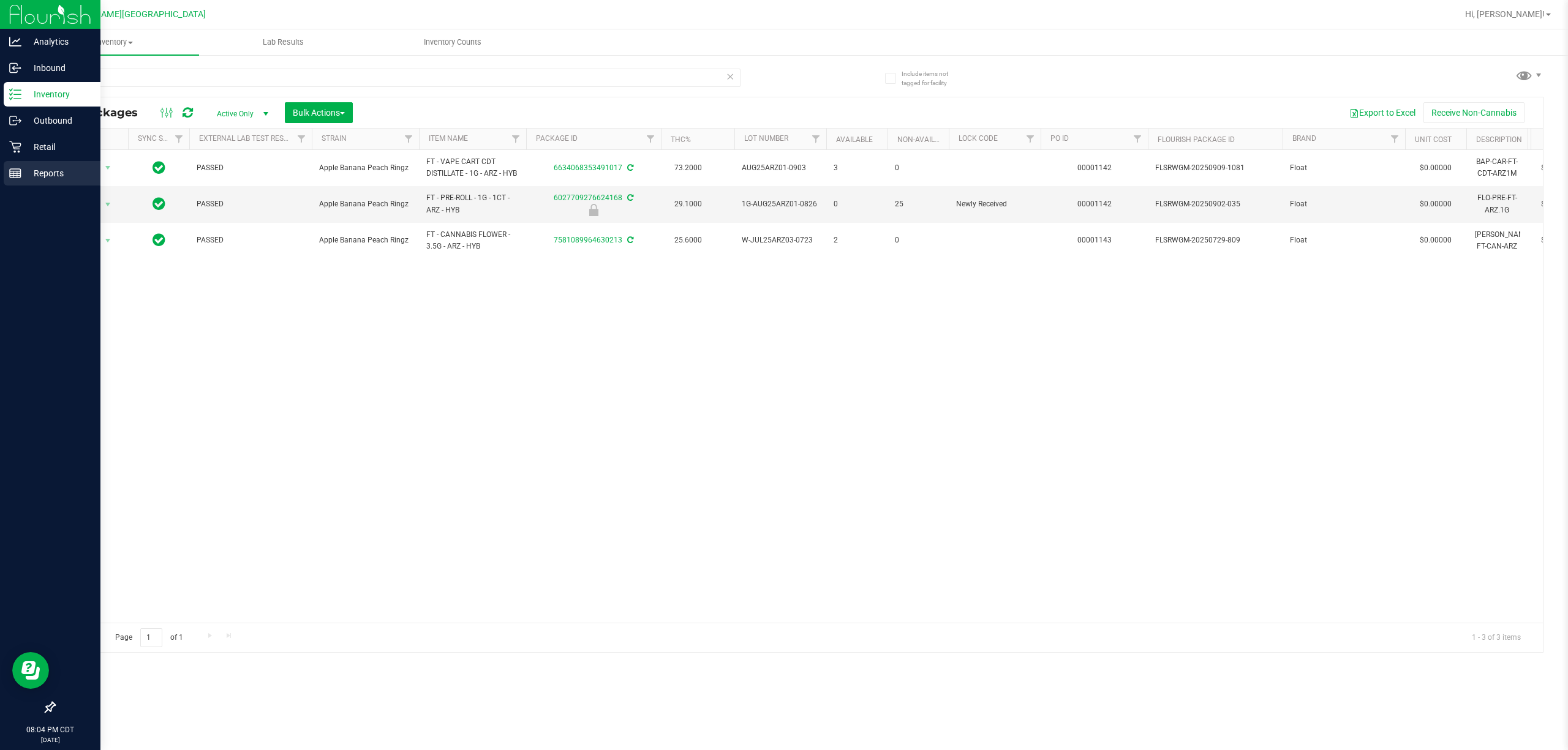
click at [61, 171] on p "Reports" at bounding box center [58, 174] width 73 height 15
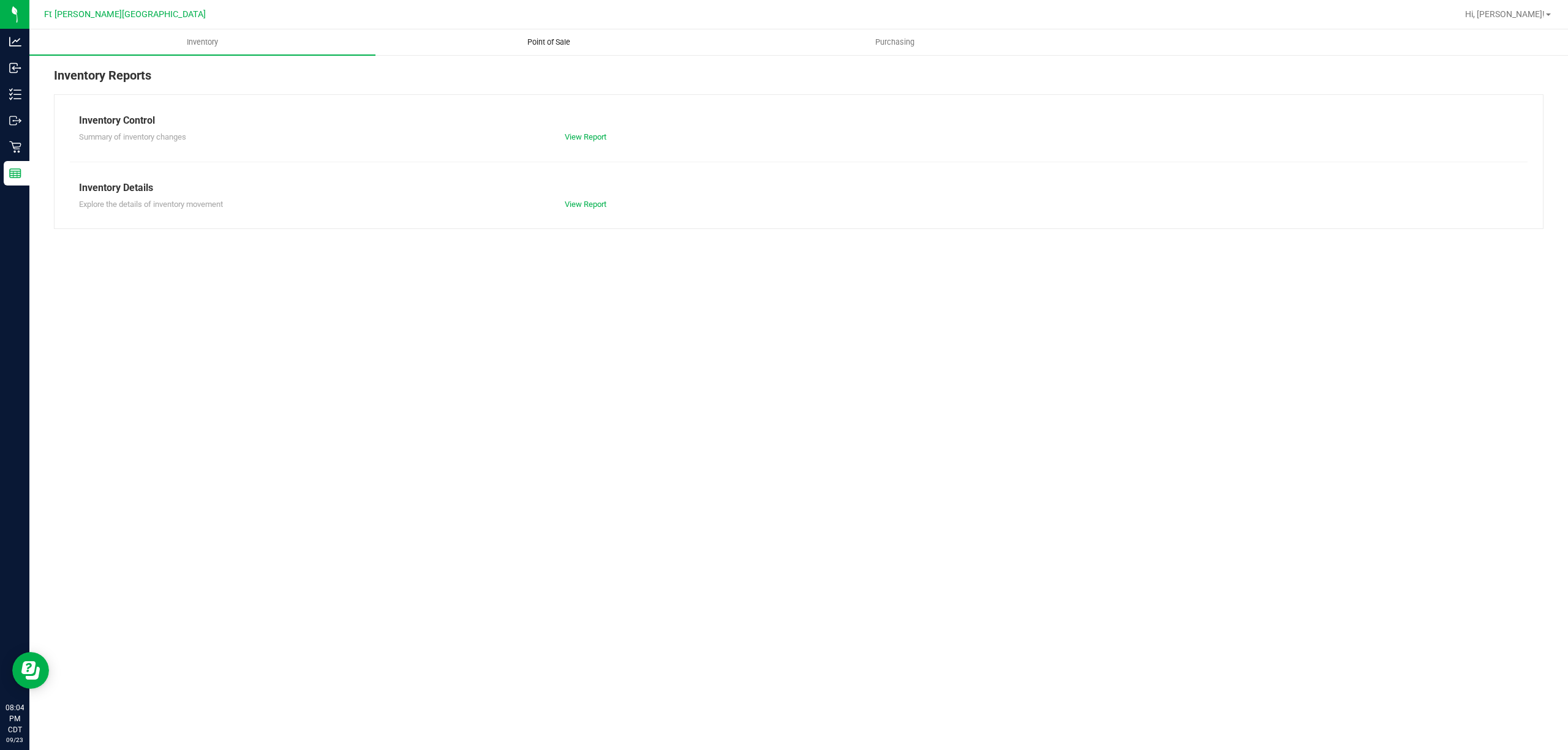
click at [522, 40] on span "Point of Sale" at bounding box center [549, 42] width 76 height 11
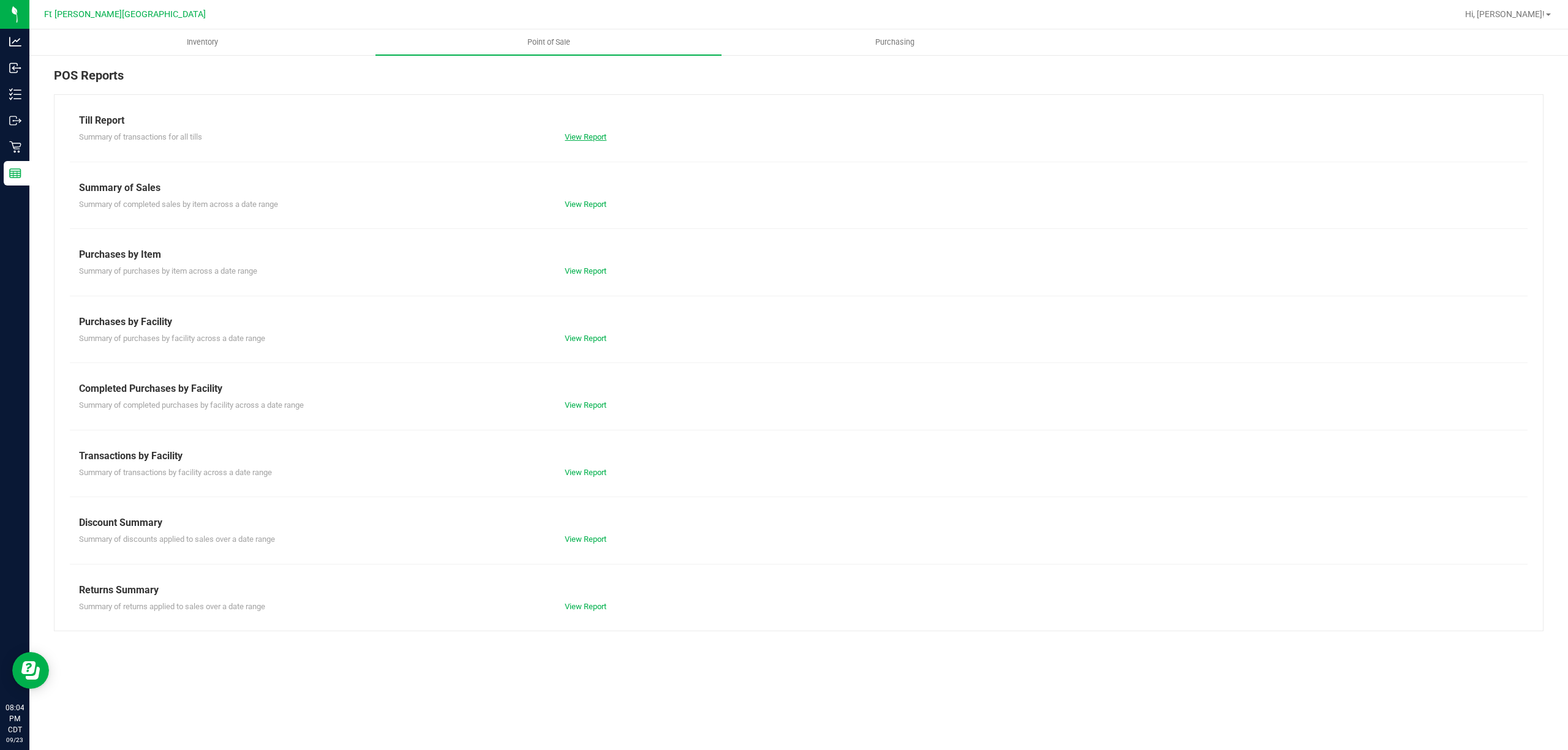
click at [601, 136] on link "View Report" at bounding box center [585, 137] width 42 height 9
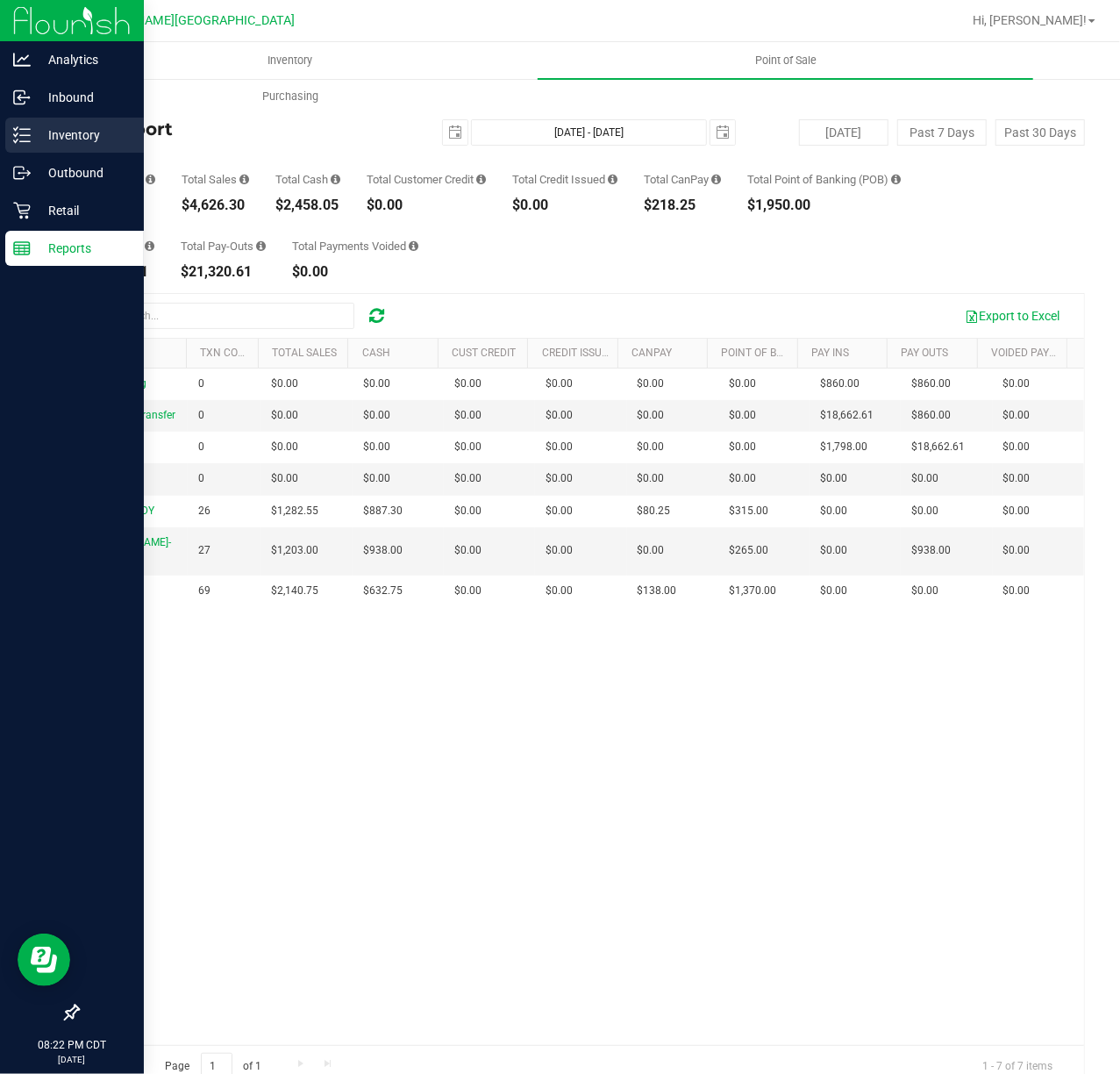
click at [39, 147] on div "Inventory" at bounding box center [74, 135] width 138 height 35
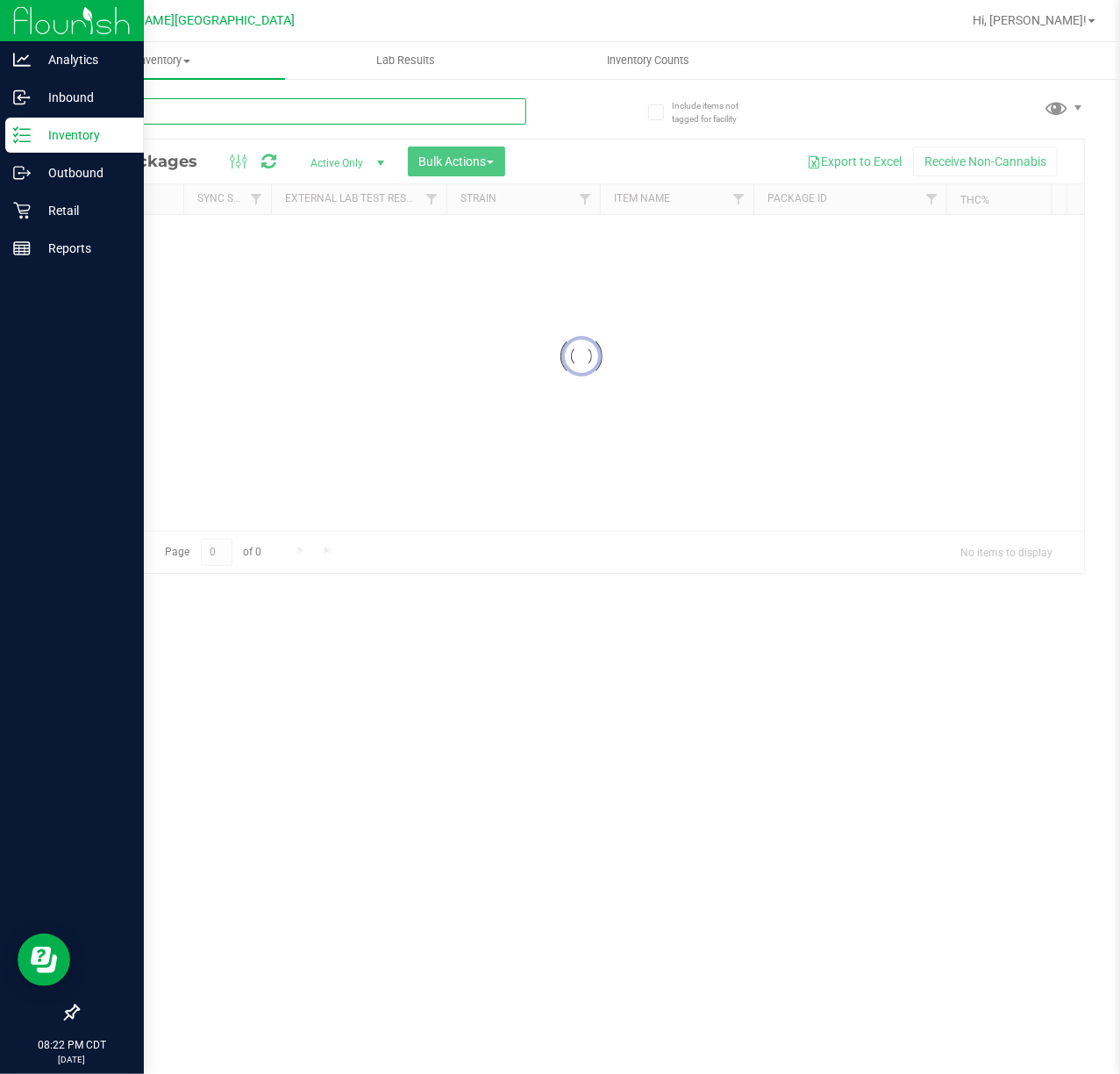
click at [147, 120] on input "text" at bounding box center [302, 112] width 449 height 27
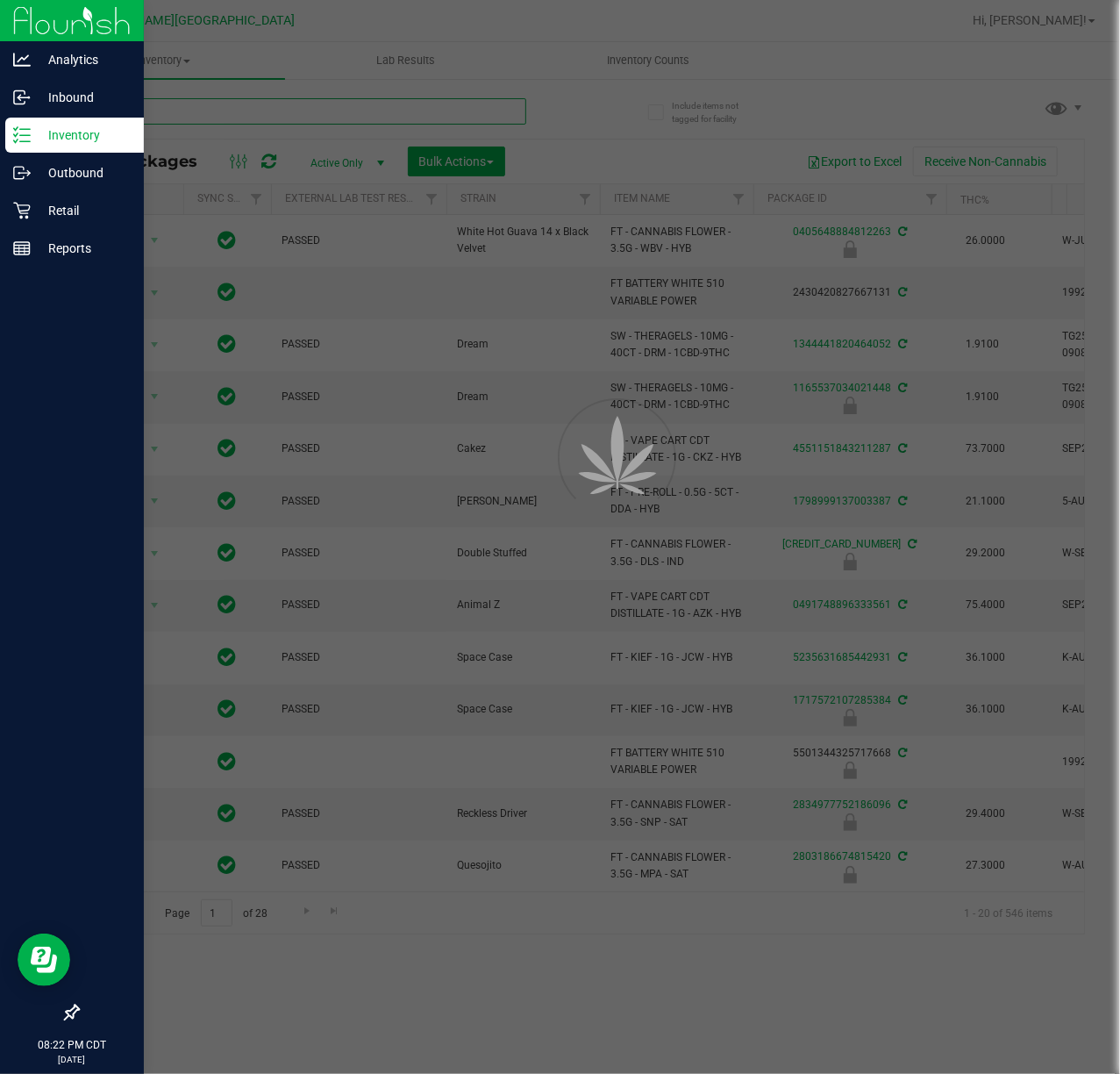
type input "aml"
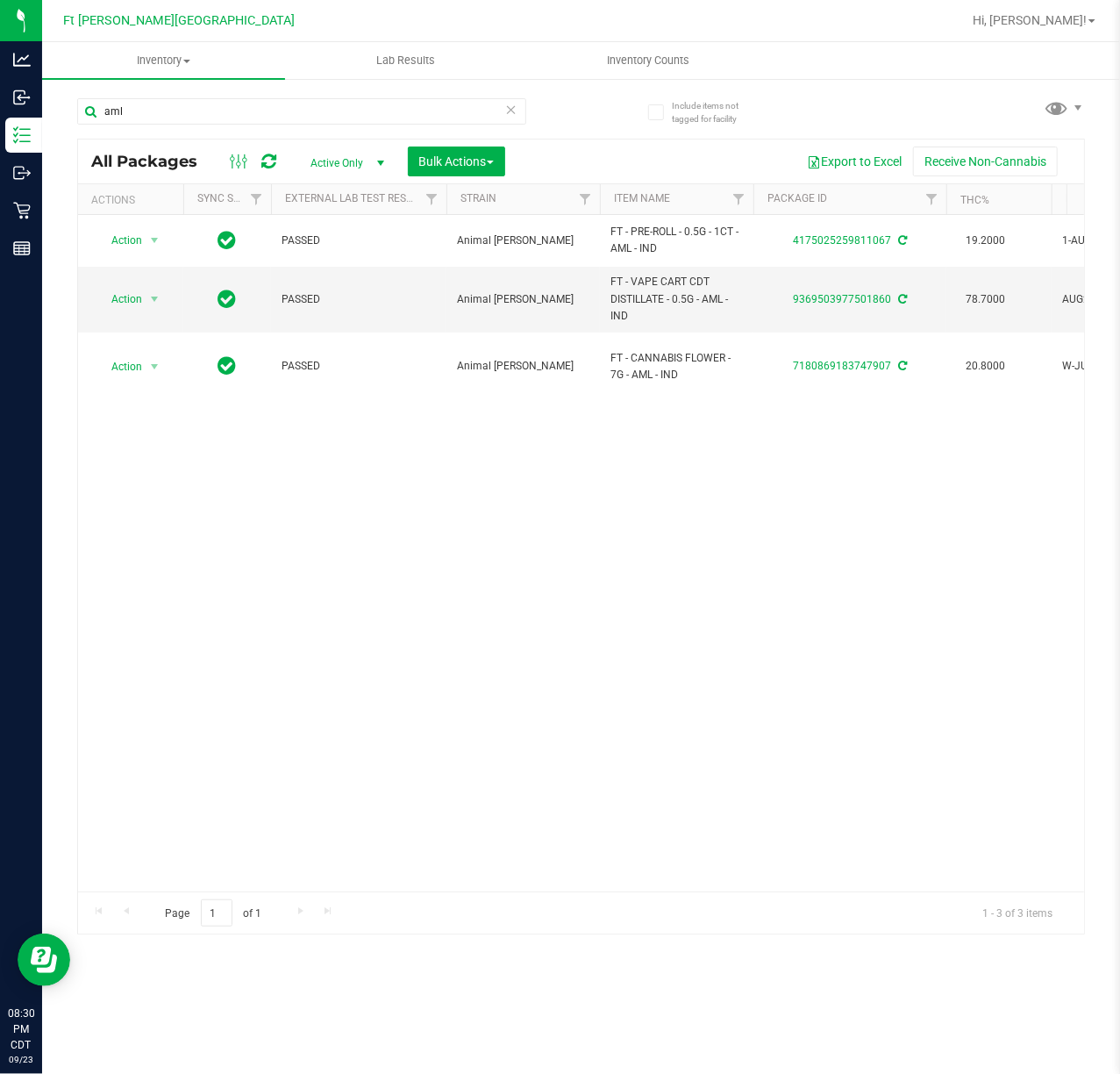
drag, startPoint x: 4, startPoint y: 47, endPoint x: 283, endPoint y: 464, distance: 501.7
click at [283, 464] on div "Action Action Adjust qty Create package Edit attributes Global inventory Locate…" at bounding box center [581, 553] width 1007 height 677
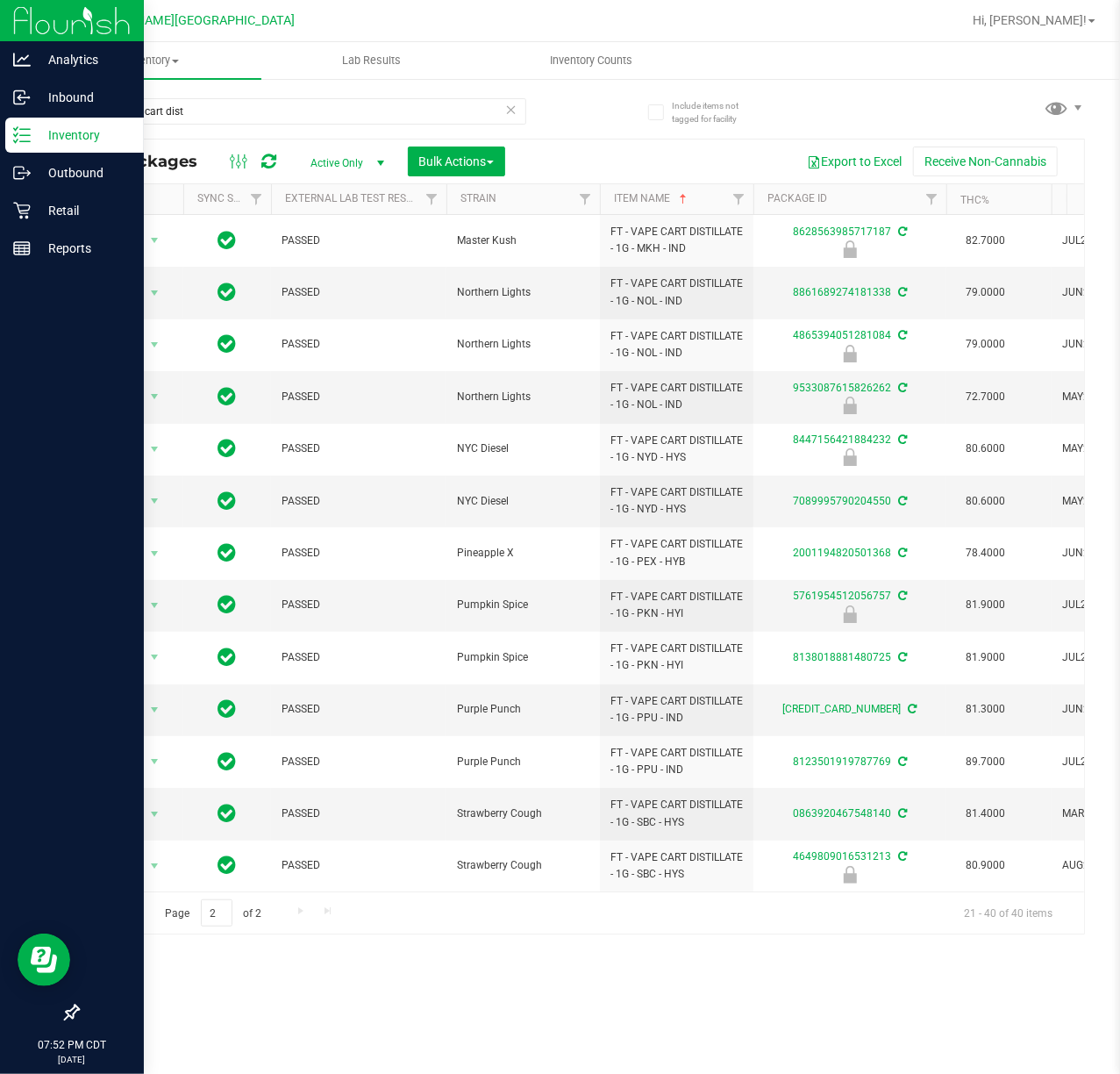
scroll to position [388, 0]
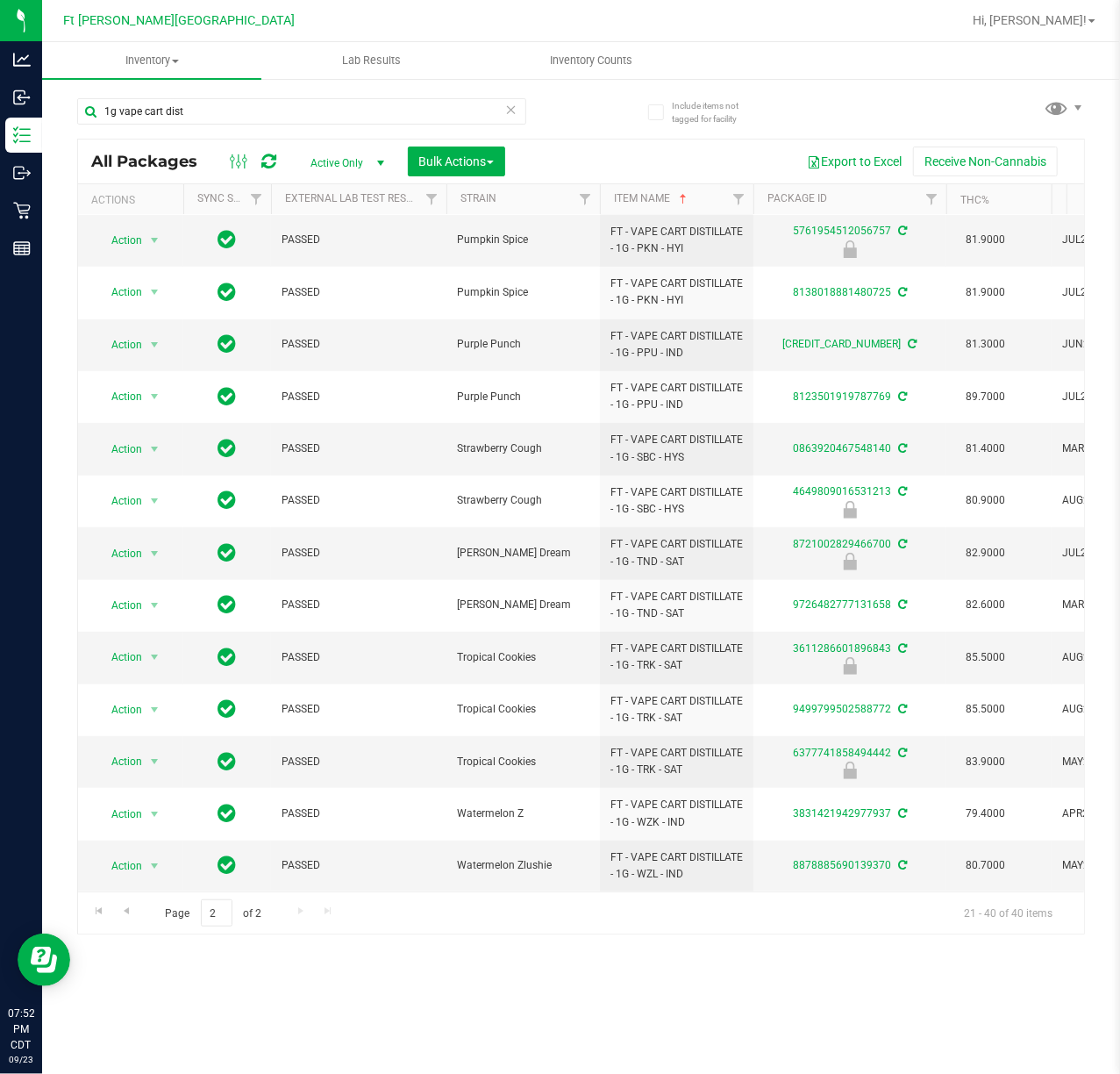
click at [515, 102] on icon at bounding box center [512, 109] width 12 height 21
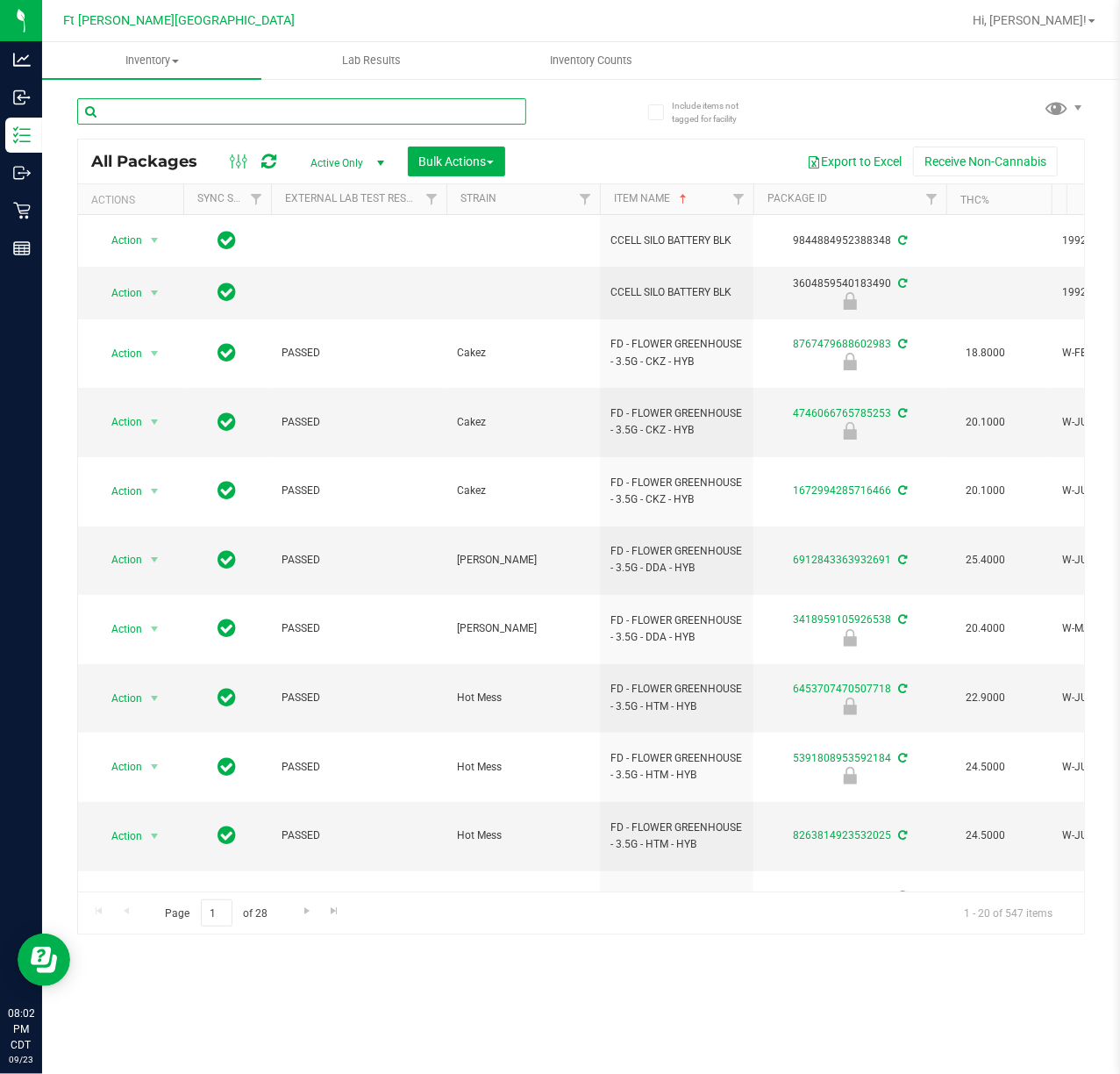
click at [145, 116] on input "text" at bounding box center [302, 112] width 449 height 27
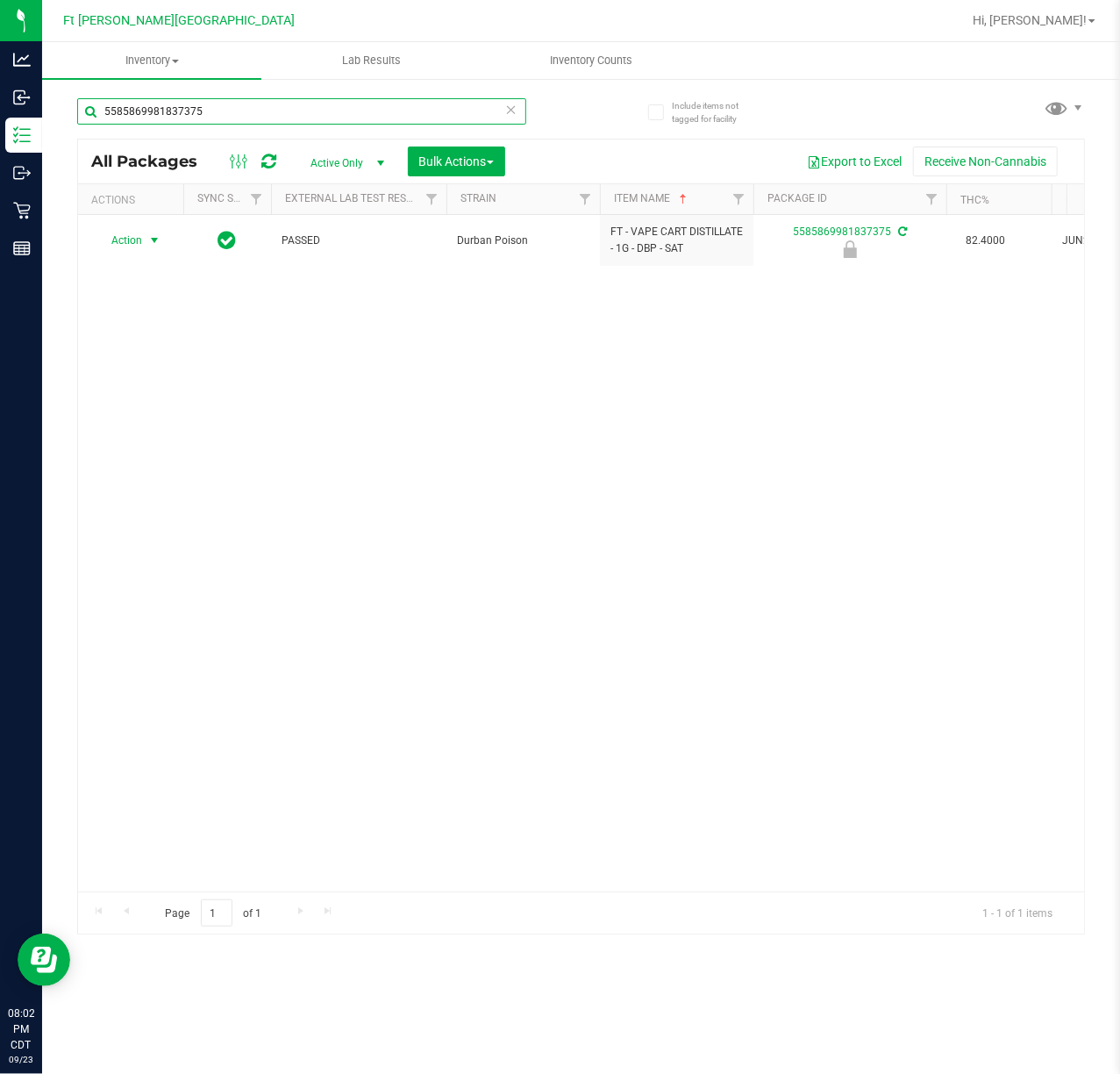
type input "5585869981837375"
drag, startPoint x: 136, startPoint y: 240, endPoint x: 138, endPoint y: 281, distance: 41.0
click at [137, 240] on span "Action" at bounding box center [119, 241] width 47 height 25
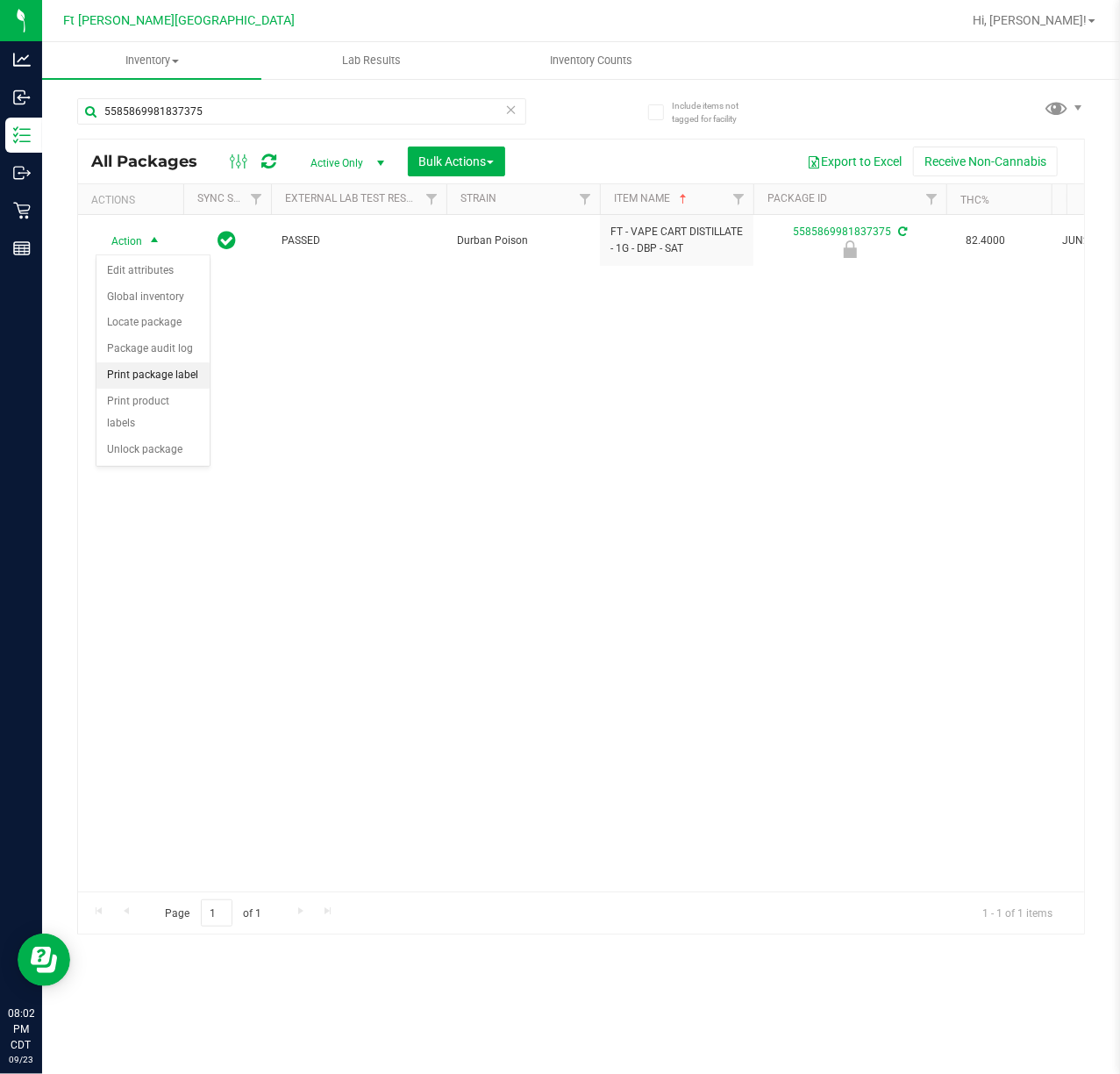
click at [194, 380] on li "Print package label" at bounding box center [152, 376] width 113 height 27
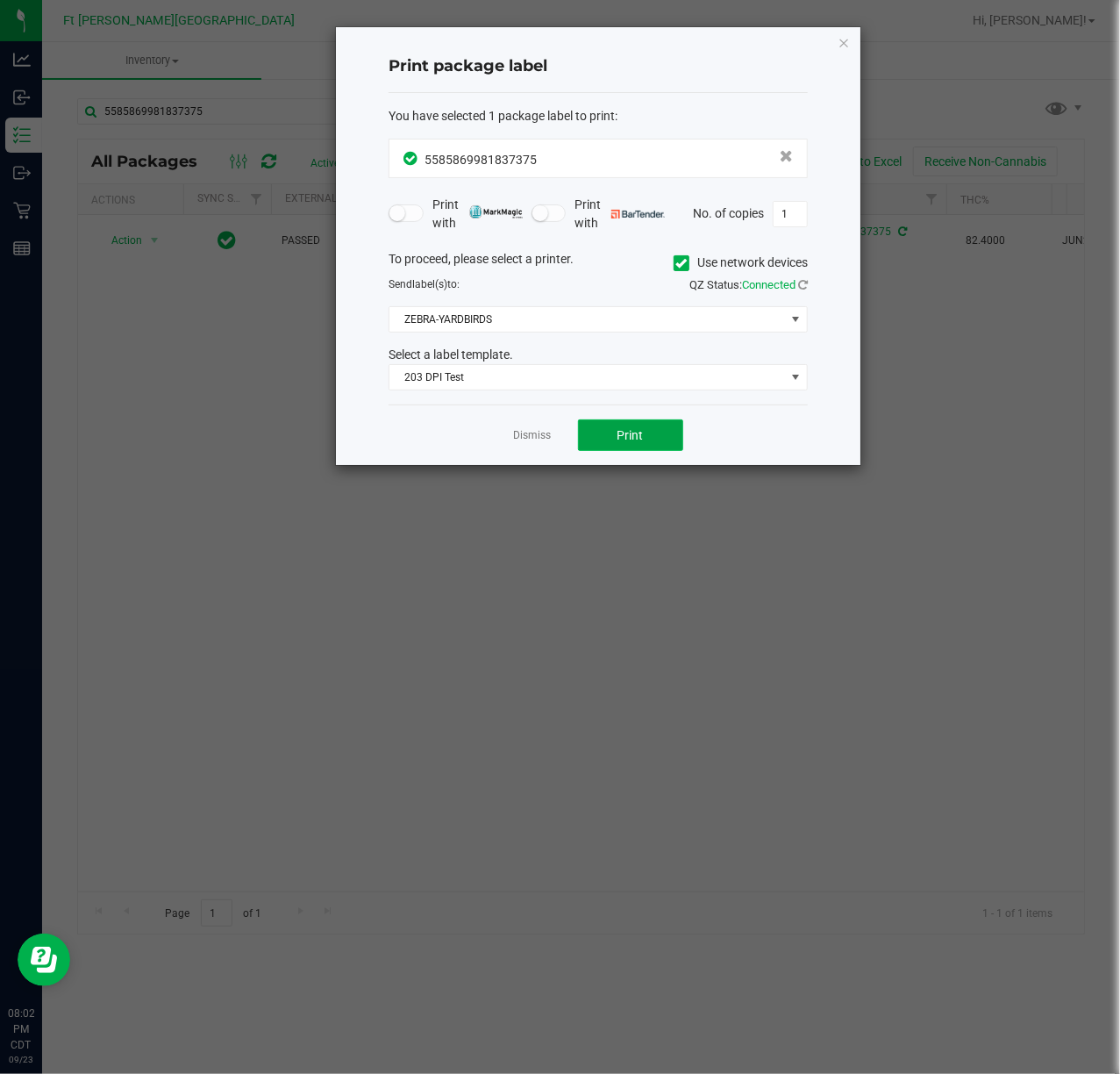
click at [661, 429] on button "Print" at bounding box center [630, 434] width 105 height 31
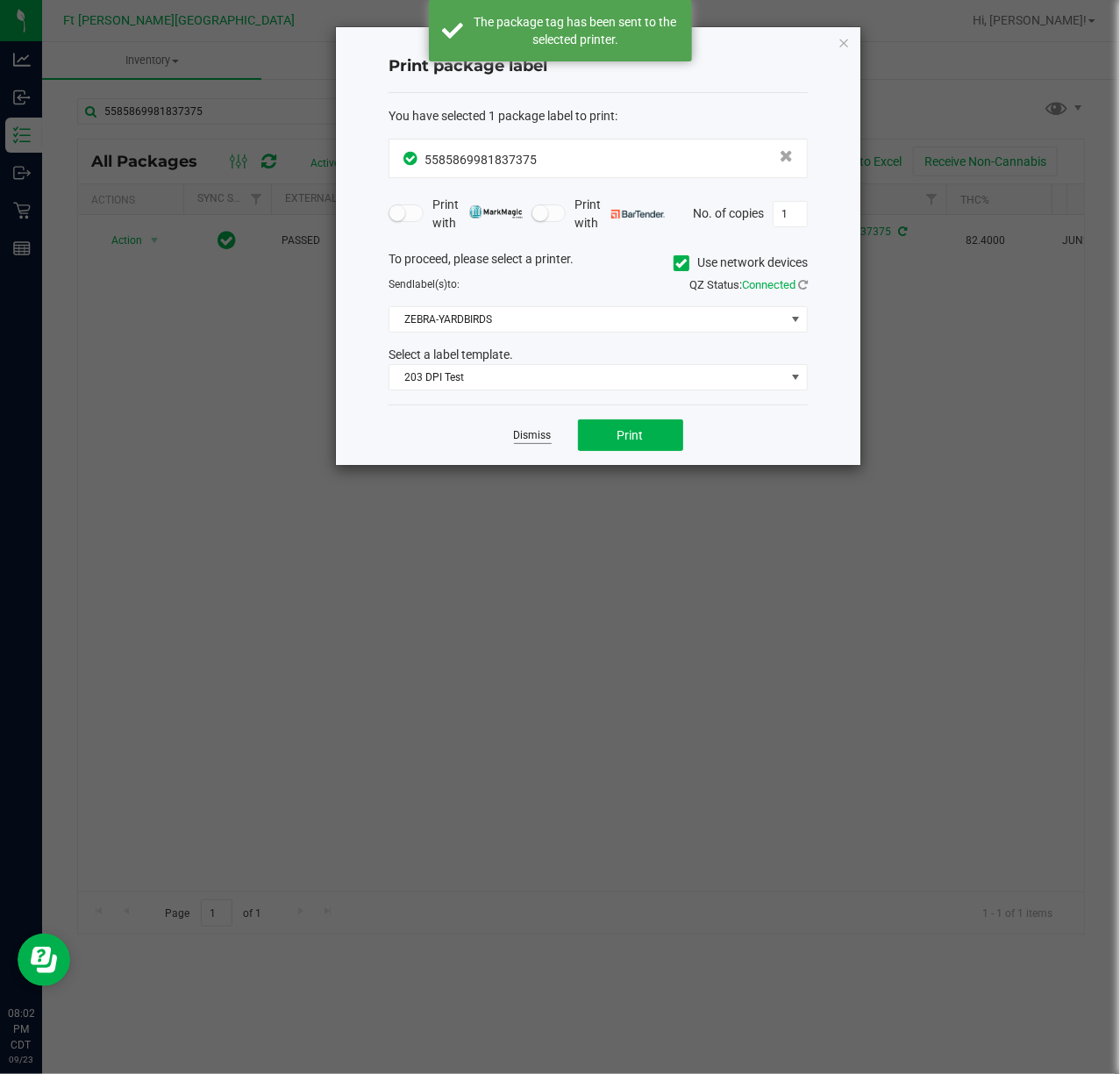
click at [534, 439] on link "Dismiss" at bounding box center [533, 435] width 37 height 15
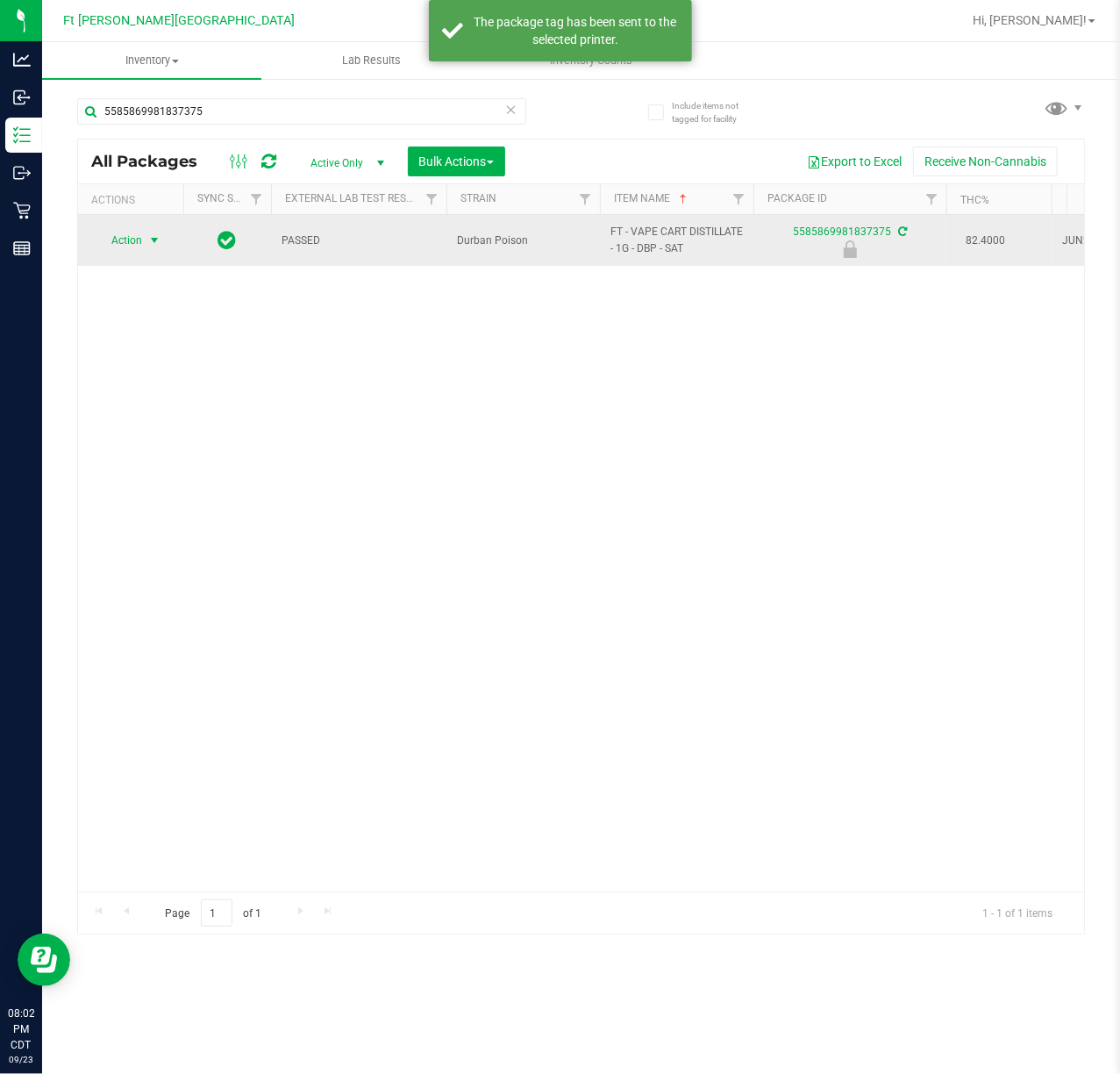
click at [124, 252] on span "Action" at bounding box center [119, 241] width 47 height 25
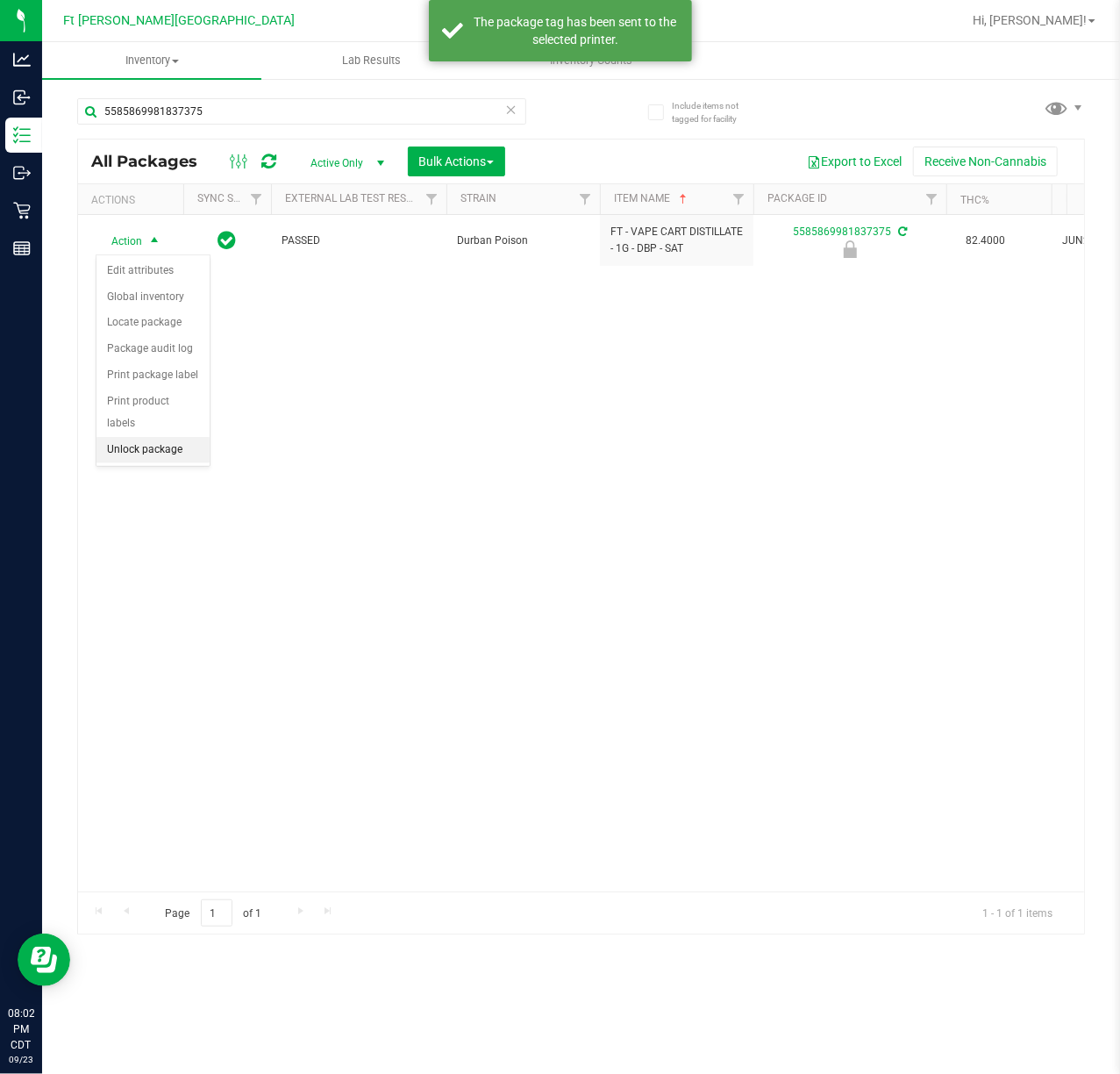
click at [161, 460] on li "Unlock package" at bounding box center [152, 450] width 113 height 27
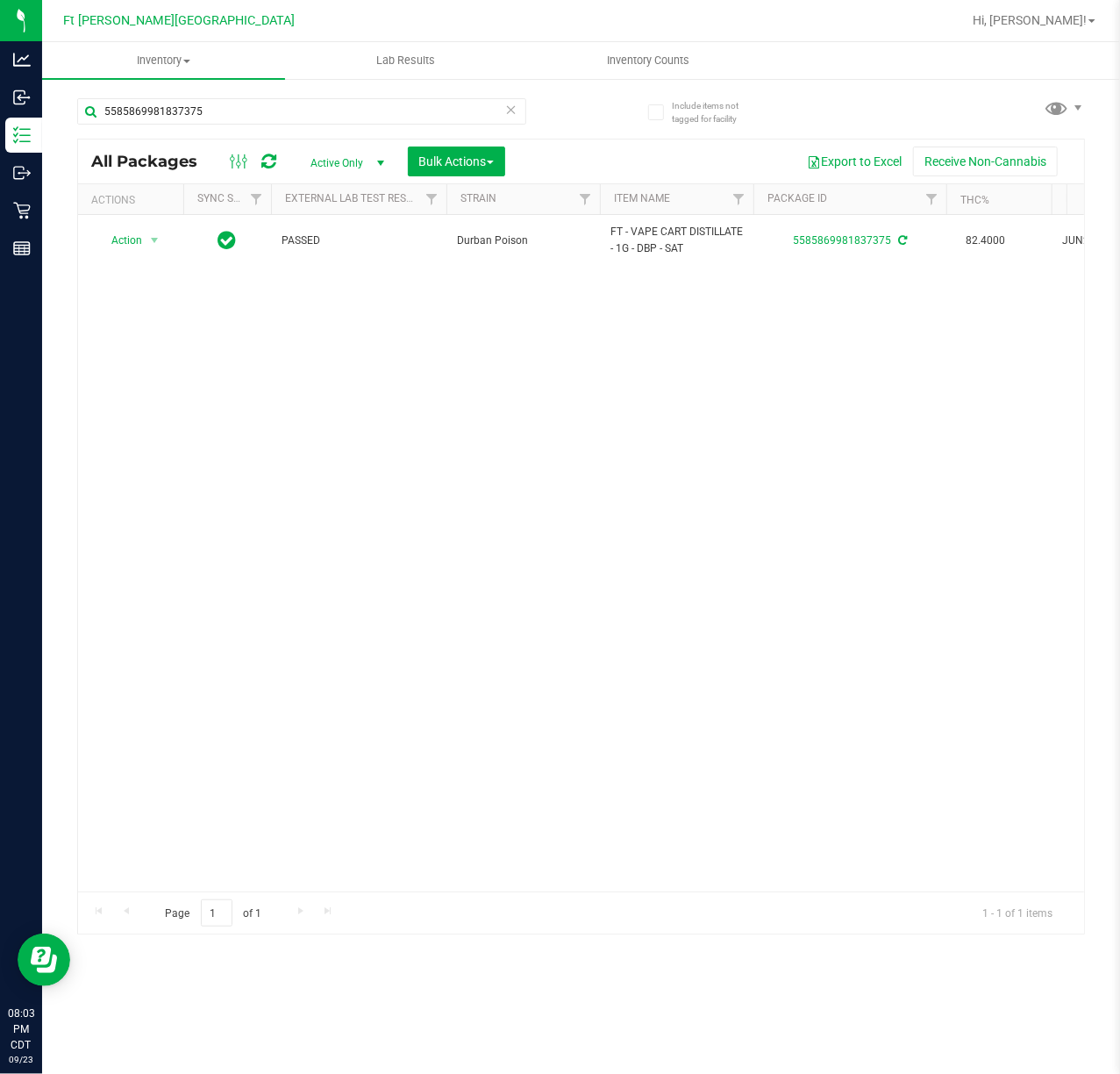
click at [888, 316] on div "Action Action Adjust qty Create package Edit attributes Global inventory Locate…" at bounding box center [581, 553] width 1007 height 677
